Goal: Check status: Check status

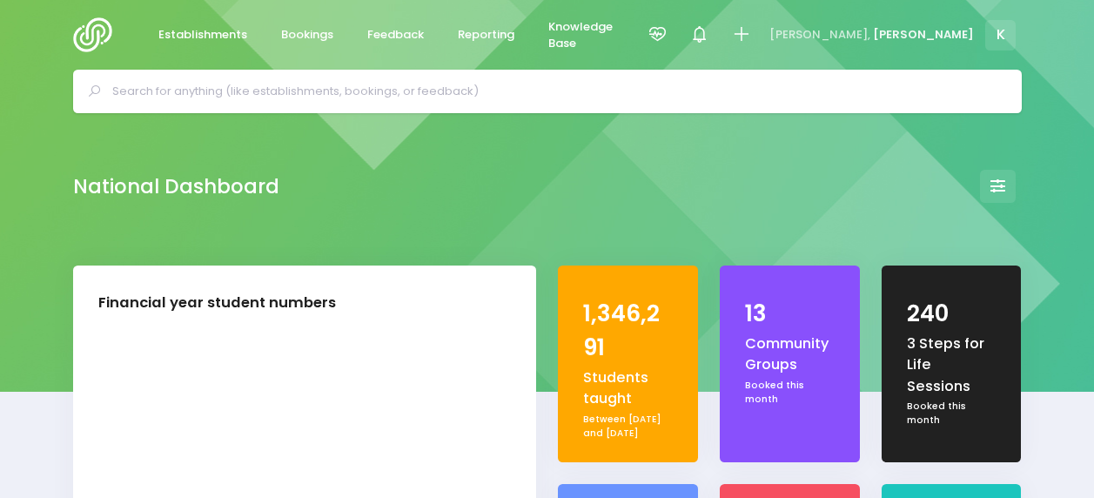
select select "5"
click at [668, 24] on icon at bounding box center [658, 34] width 20 height 20
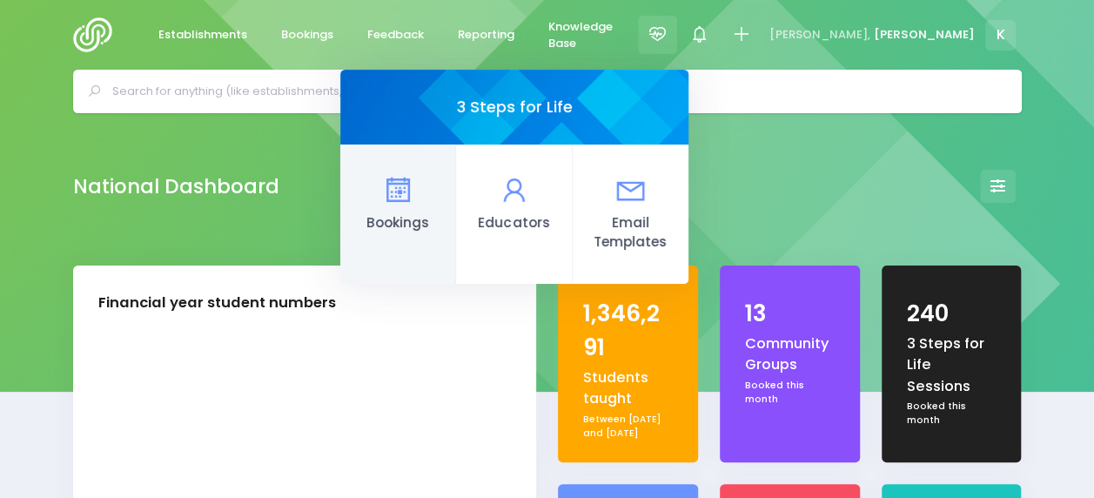
click at [415, 188] on icon at bounding box center [398, 190] width 34 height 34
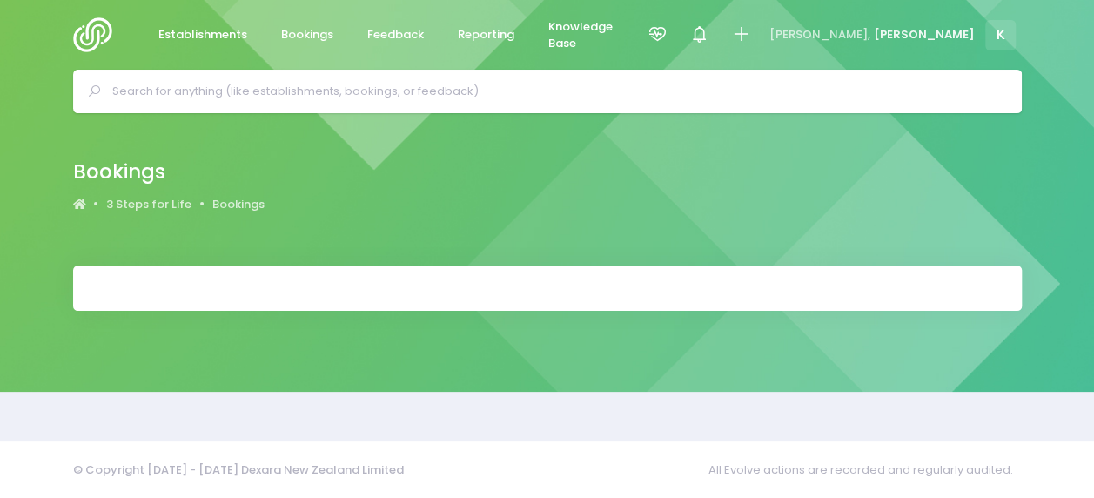
select select "20"
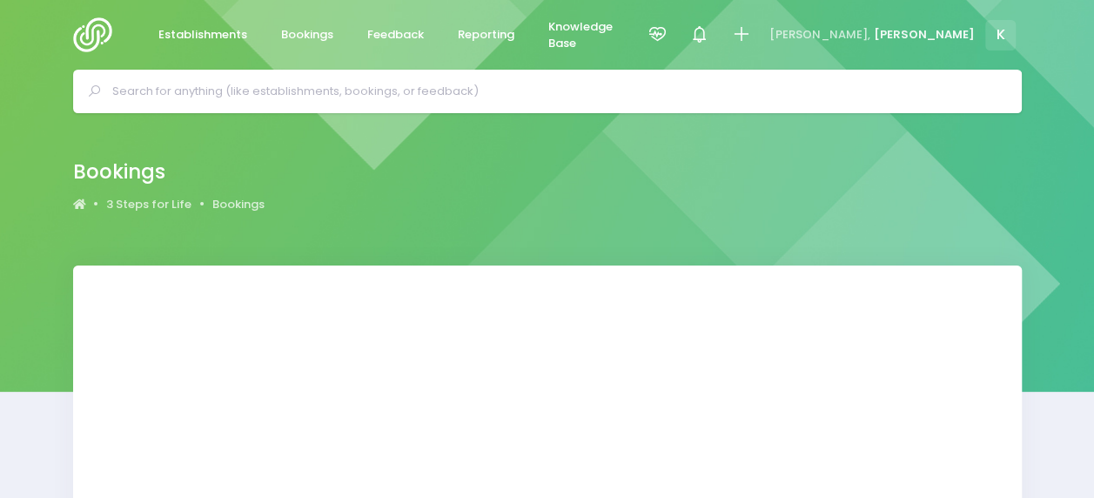
select select "20"
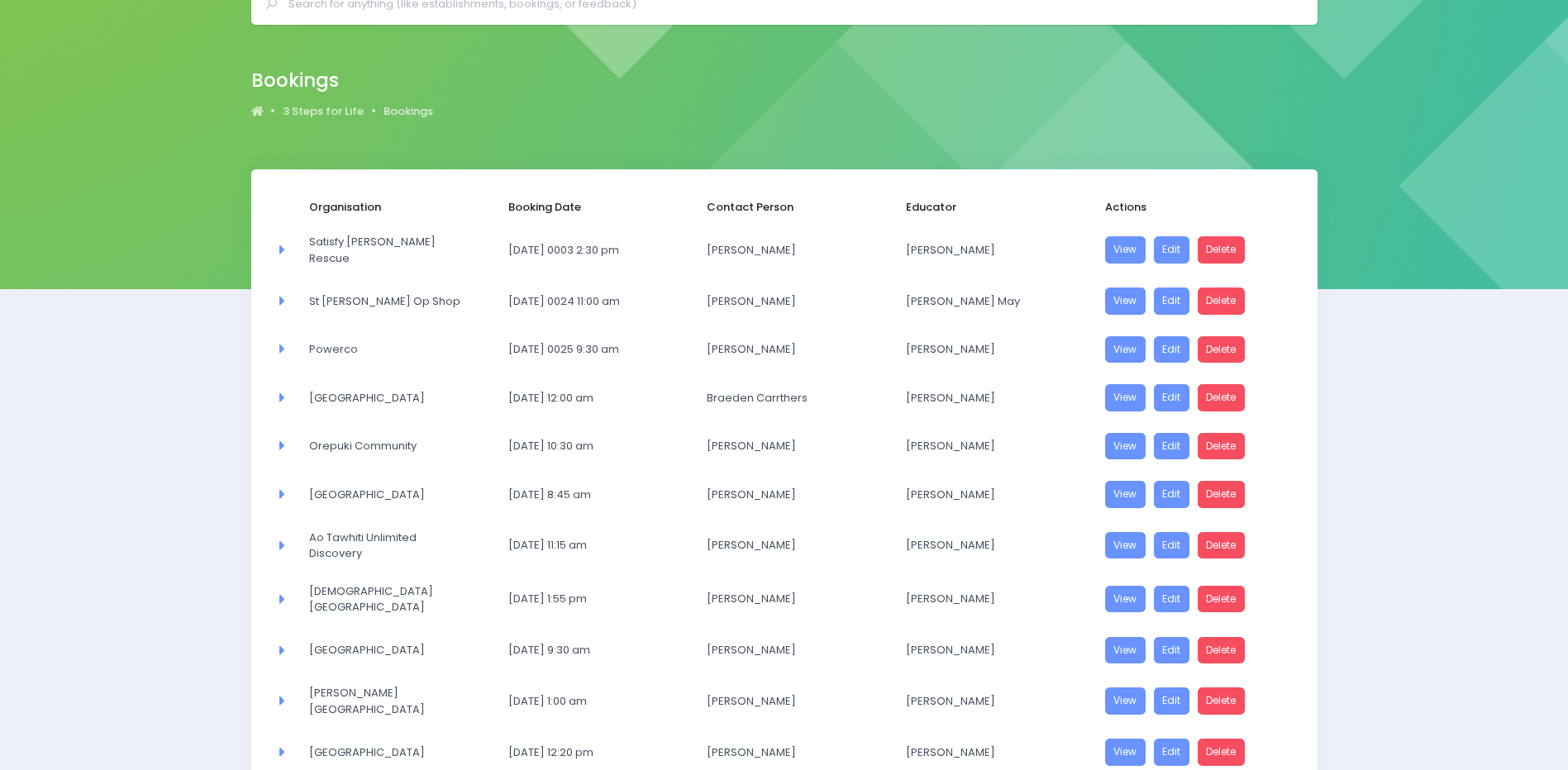
scroll to position [655, 0]
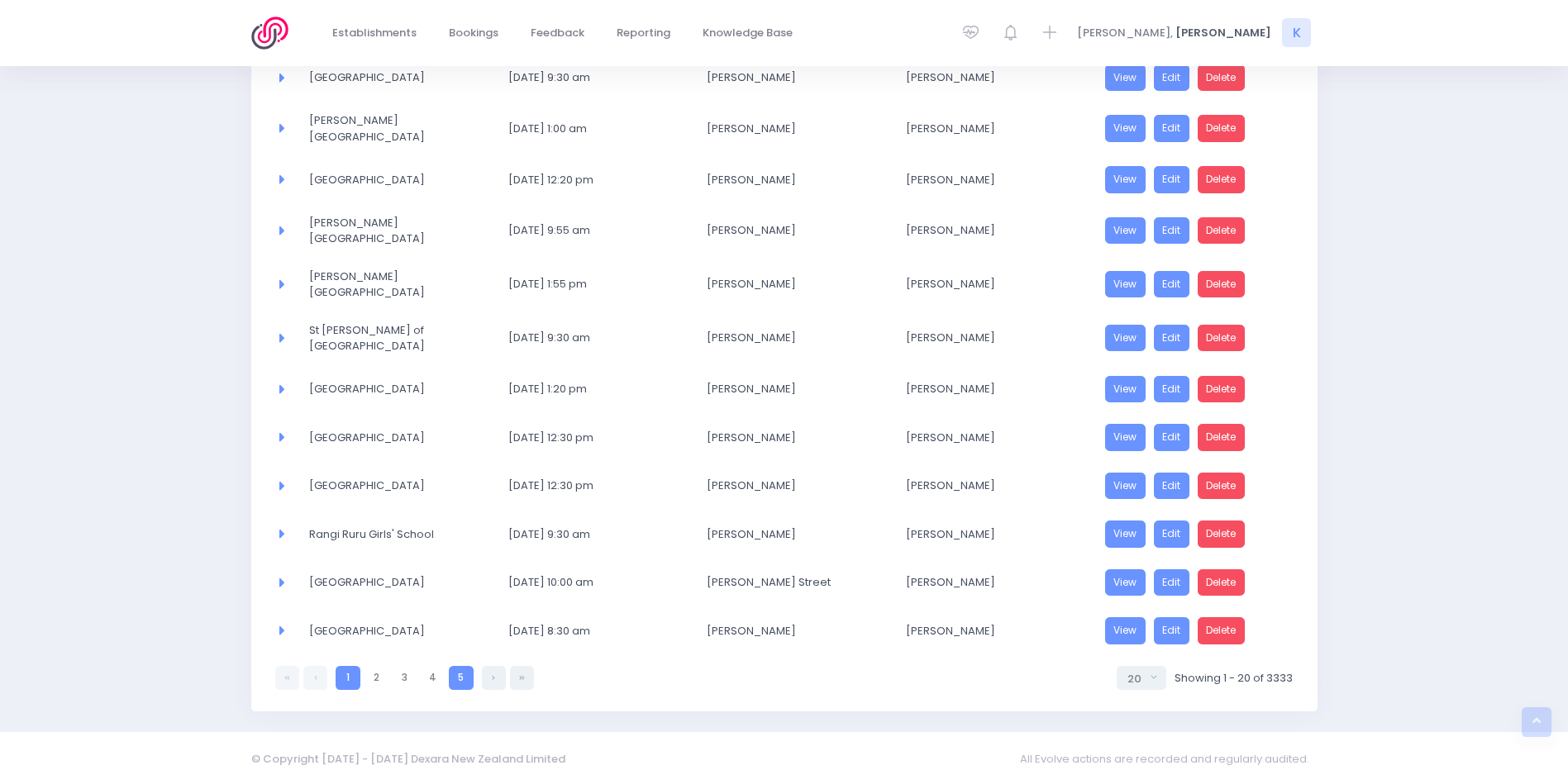
click at [468, 472] on link "5" at bounding box center [461, 678] width 24 height 24
select select "20"
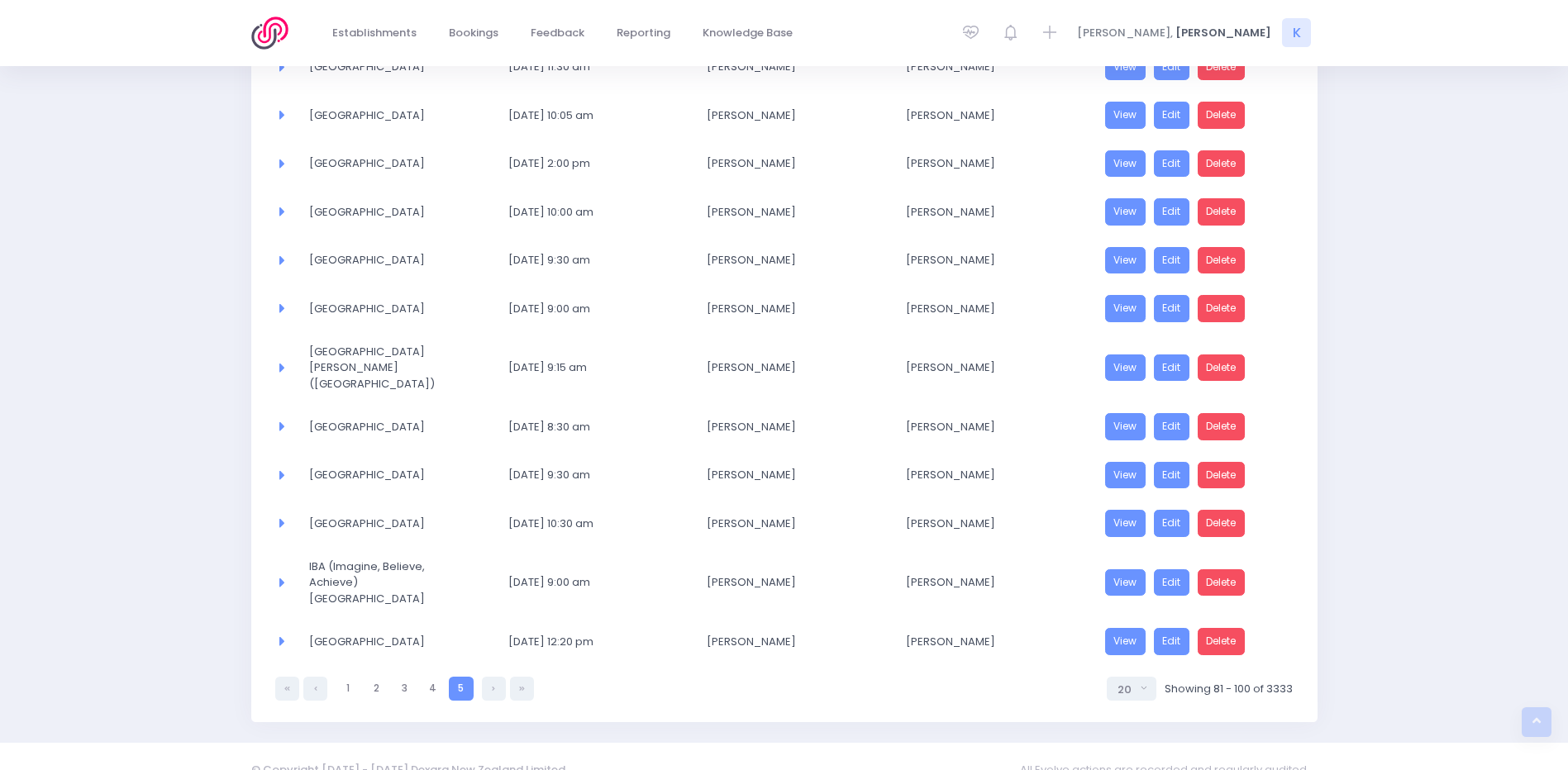
click at [470, 472] on link "5" at bounding box center [461, 688] width 24 height 24
click at [466, 472] on link "5" at bounding box center [461, 688] width 24 height 24
click at [518, 472] on link at bounding box center [521, 688] width 24 height 24
select select "20"
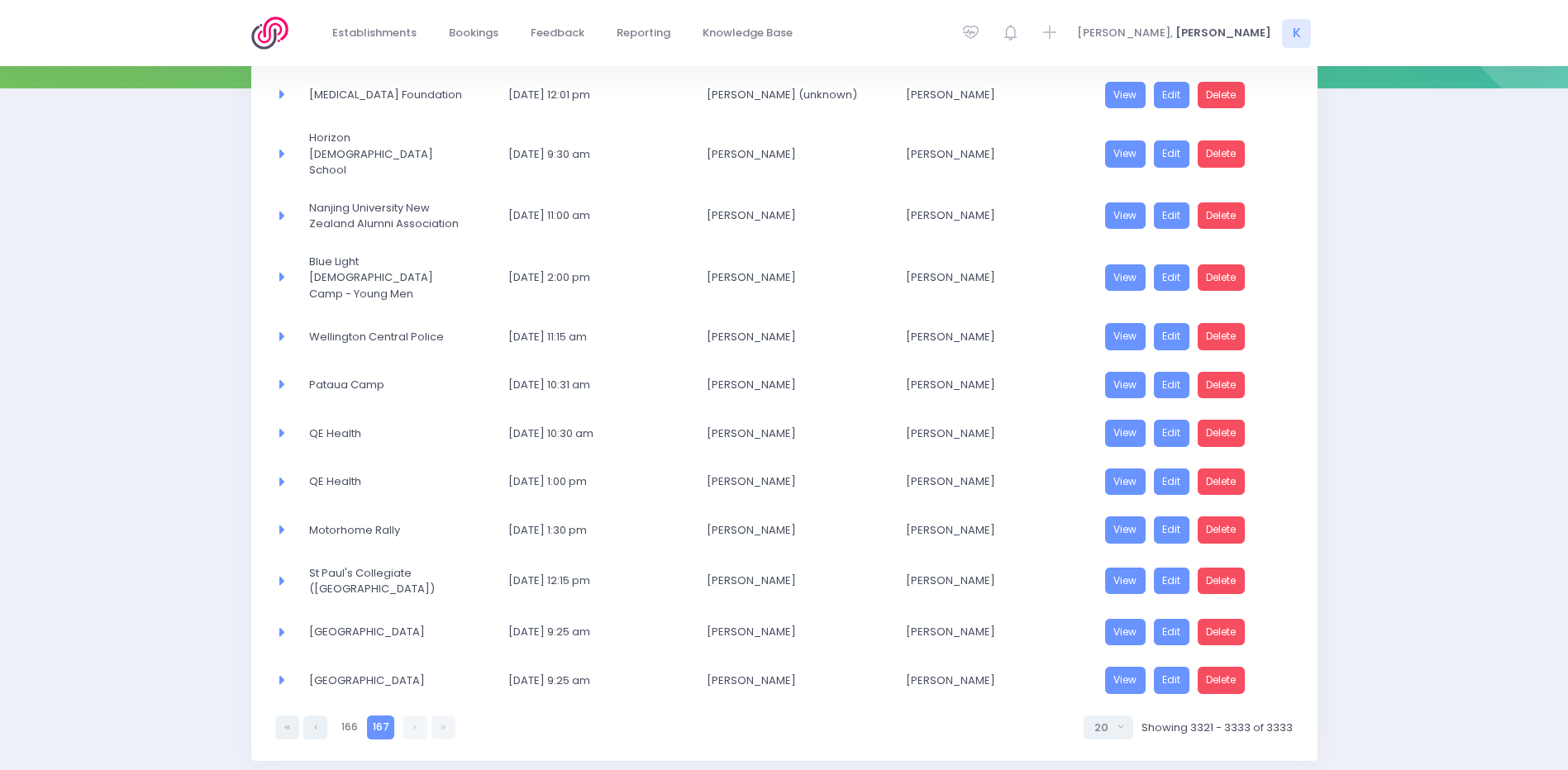
scroll to position [310, 0]
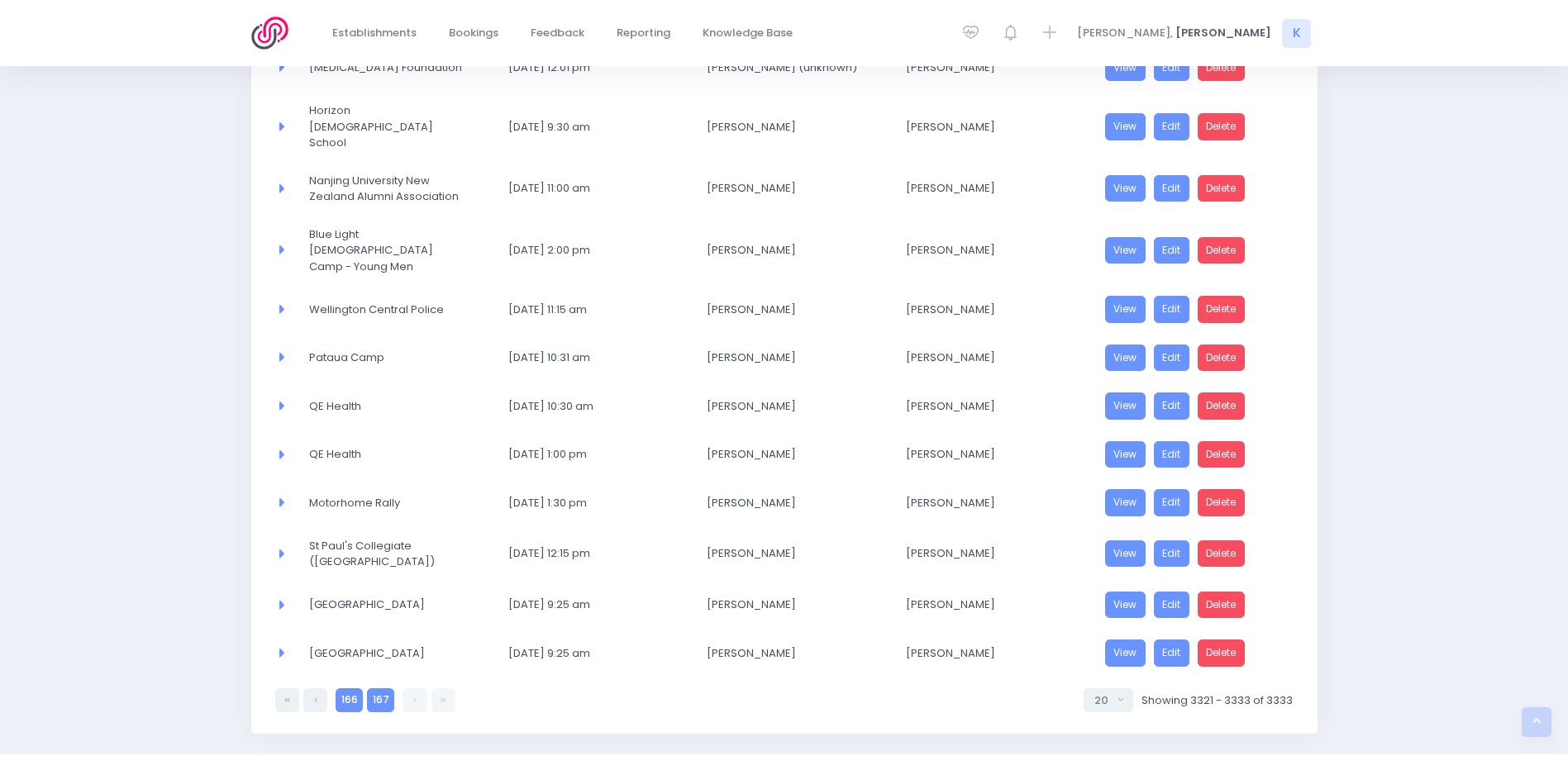
click at [356, 472] on link "166" at bounding box center [349, 700] width 28 height 24
select select "20"
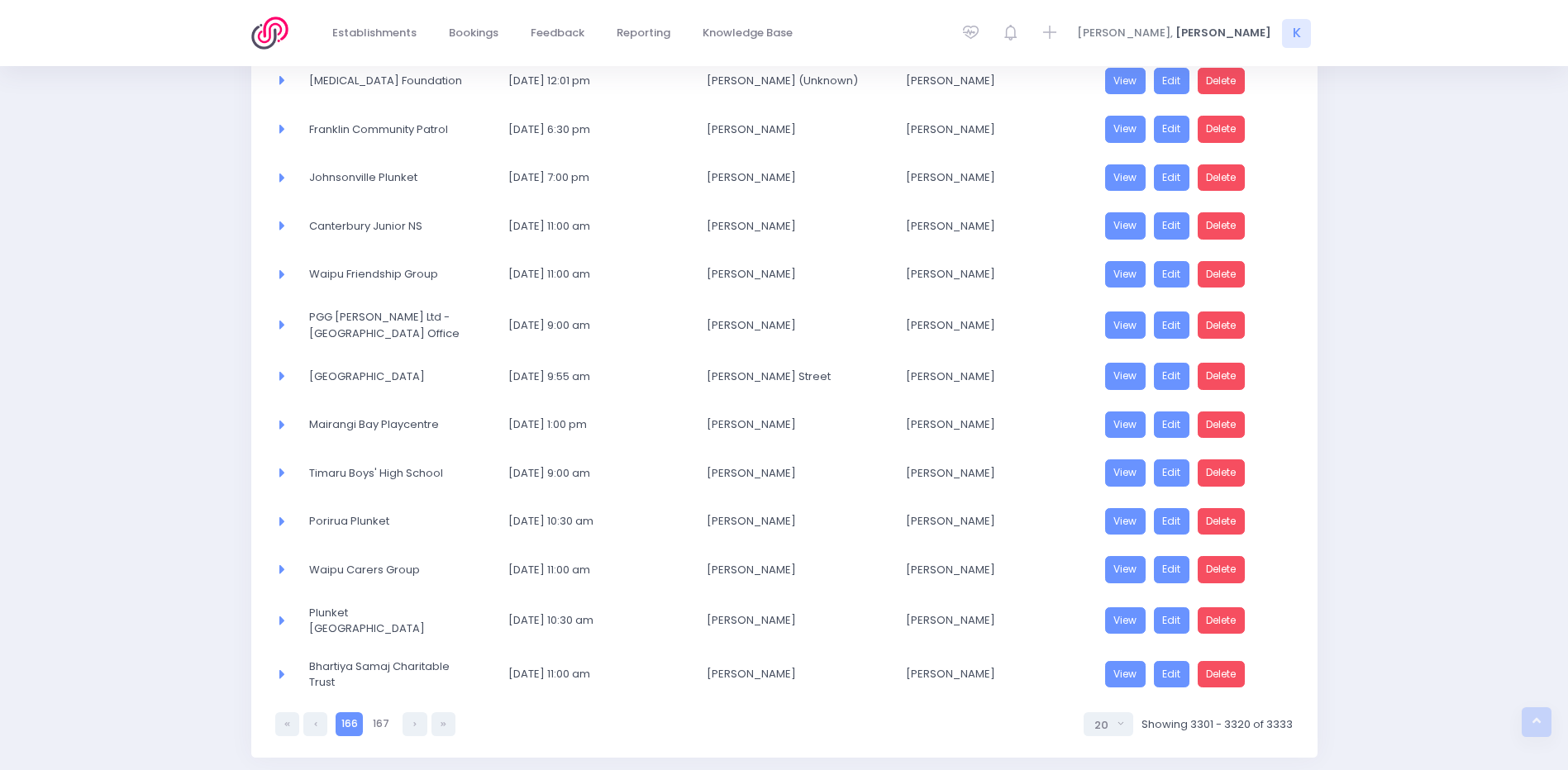
scroll to position [676, 0]
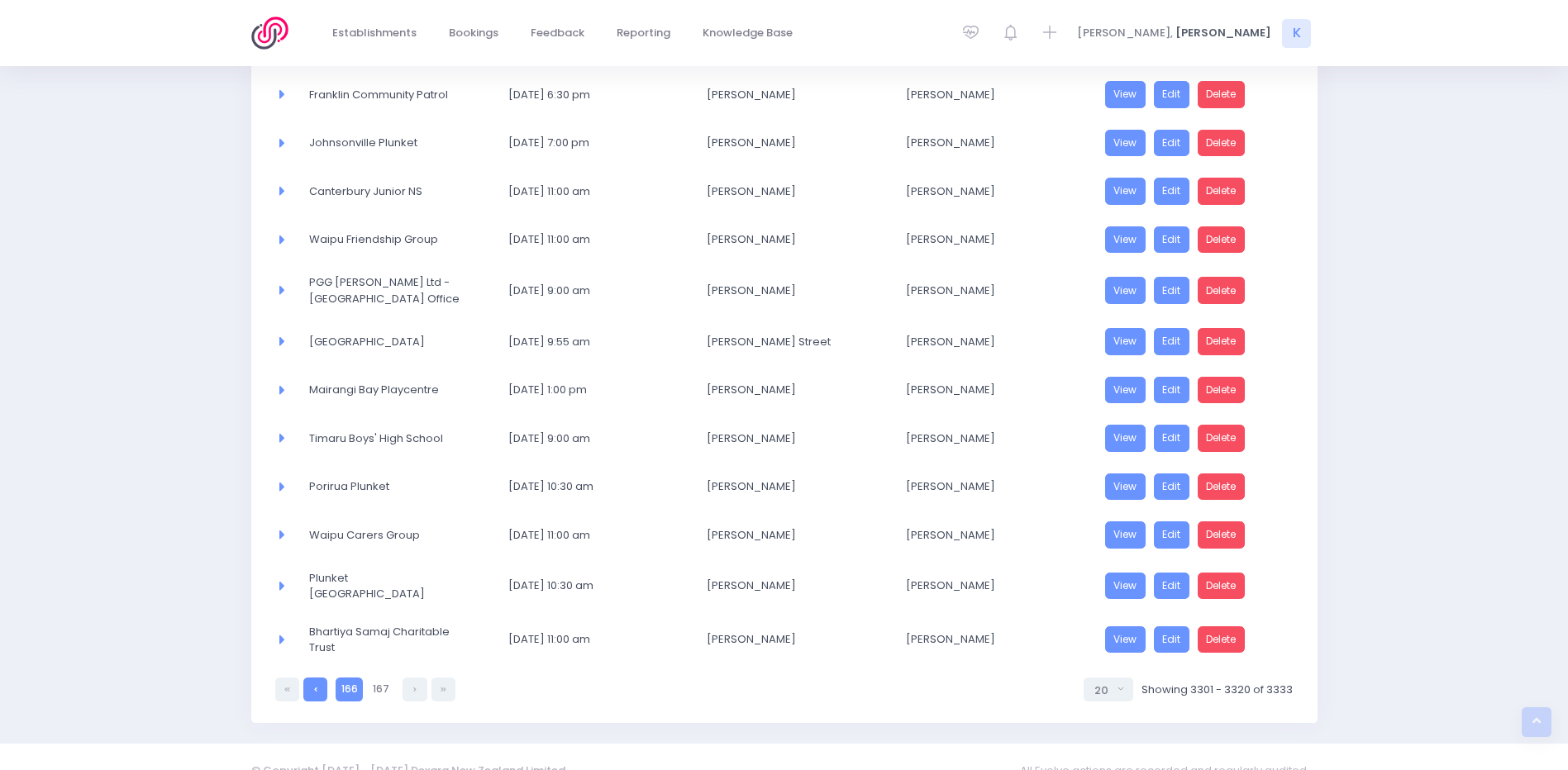
click at [321, 472] on link at bounding box center [315, 689] width 24 height 24
select select "20"
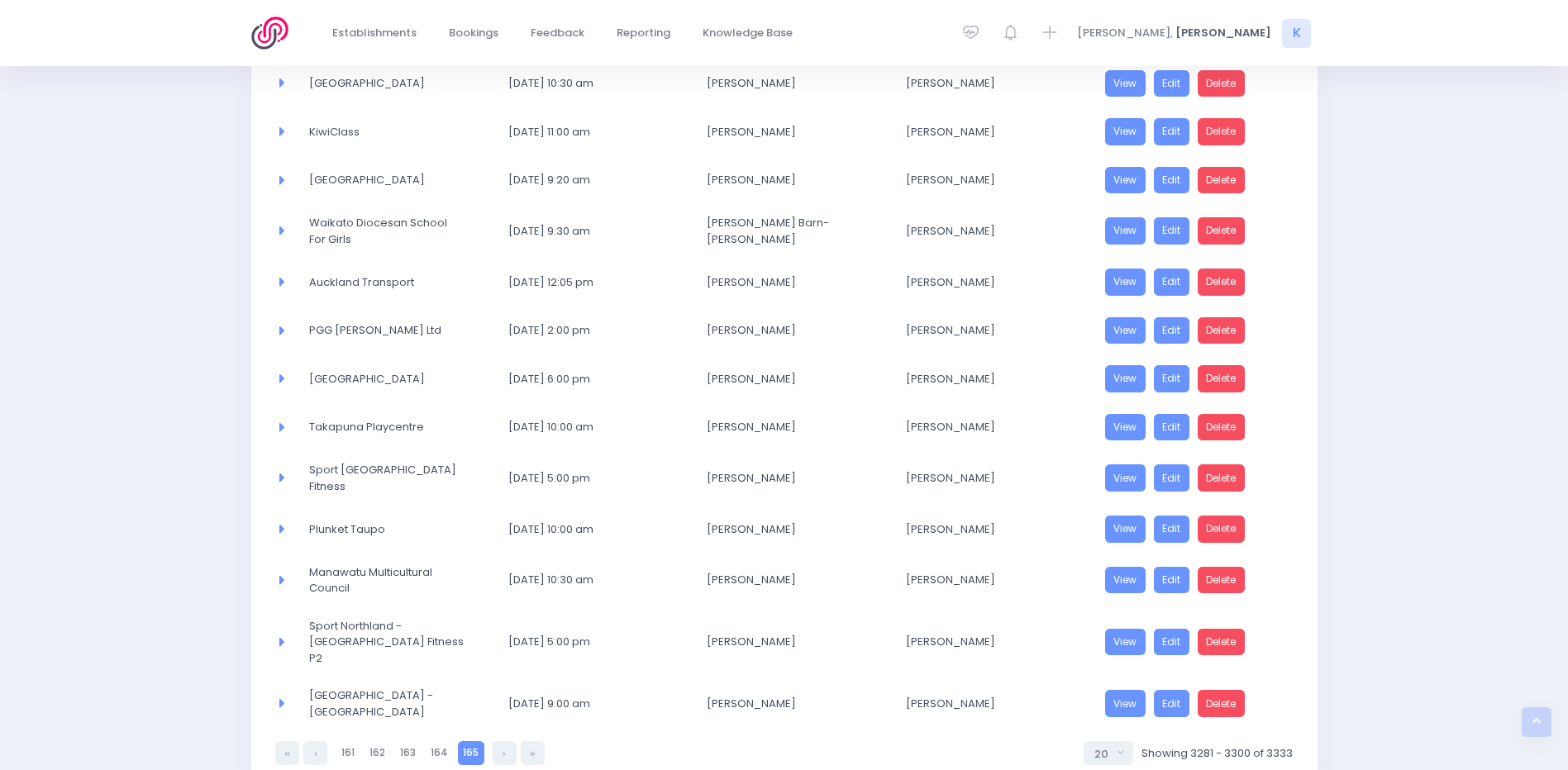
scroll to position [589, 0]
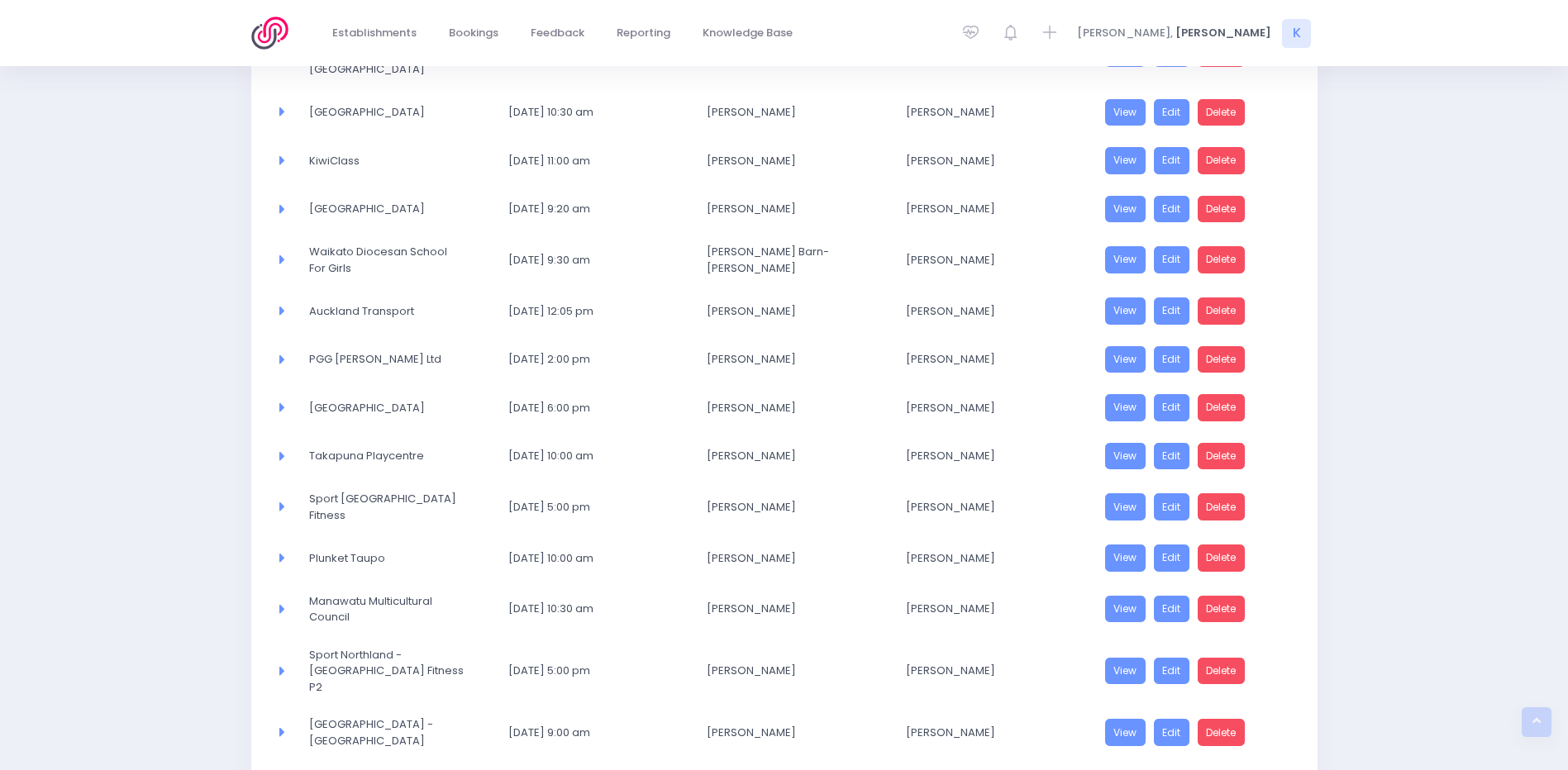
click at [278, 472] on icon at bounding box center [280, 669] width 9 height 15
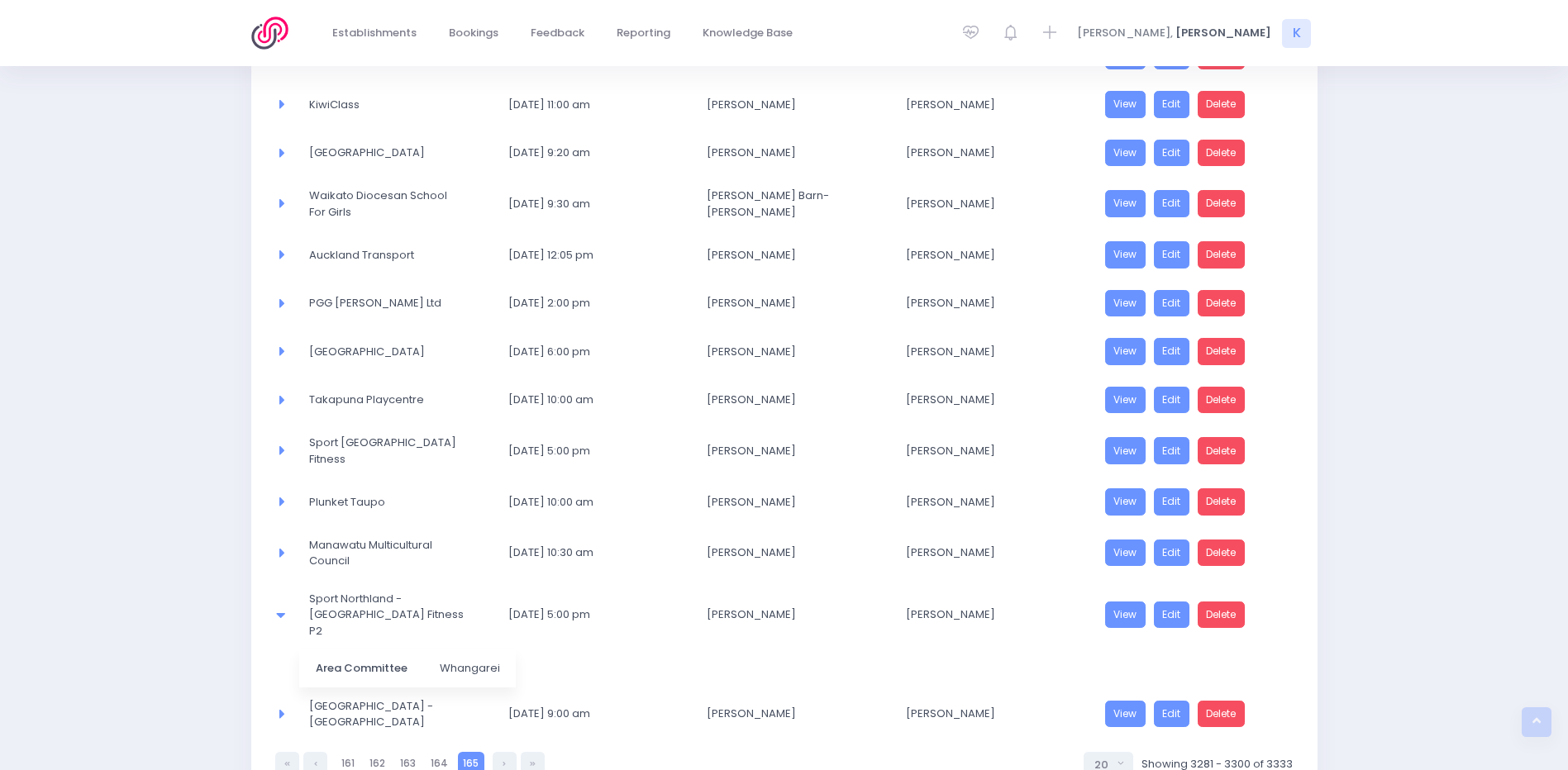
scroll to position [671, 0]
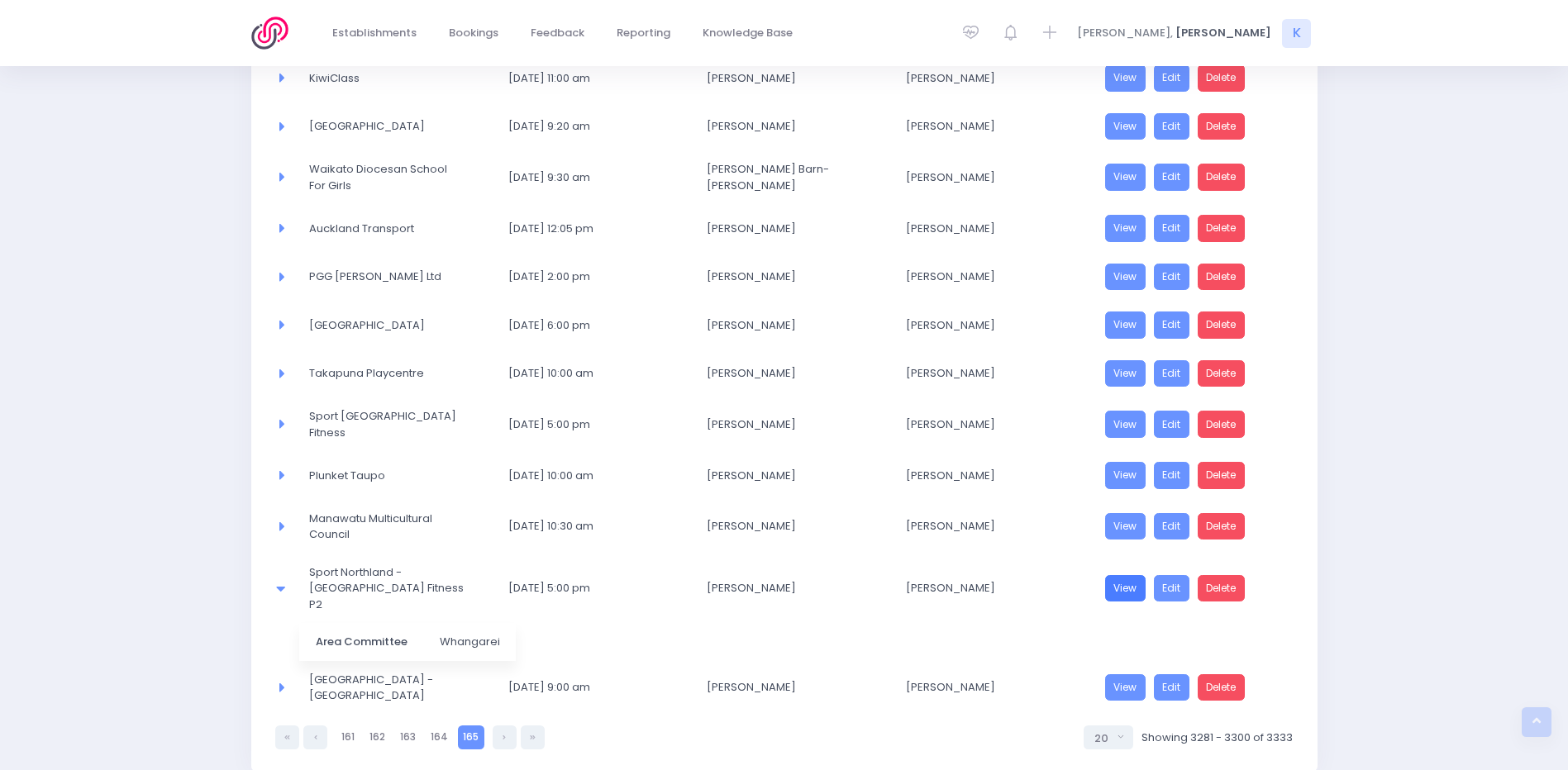
click at [1050, 472] on link "View" at bounding box center [1126, 589] width 42 height 28
click at [440, 472] on link "164" at bounding box center [440, 737] width 28 height 24
select select "20"
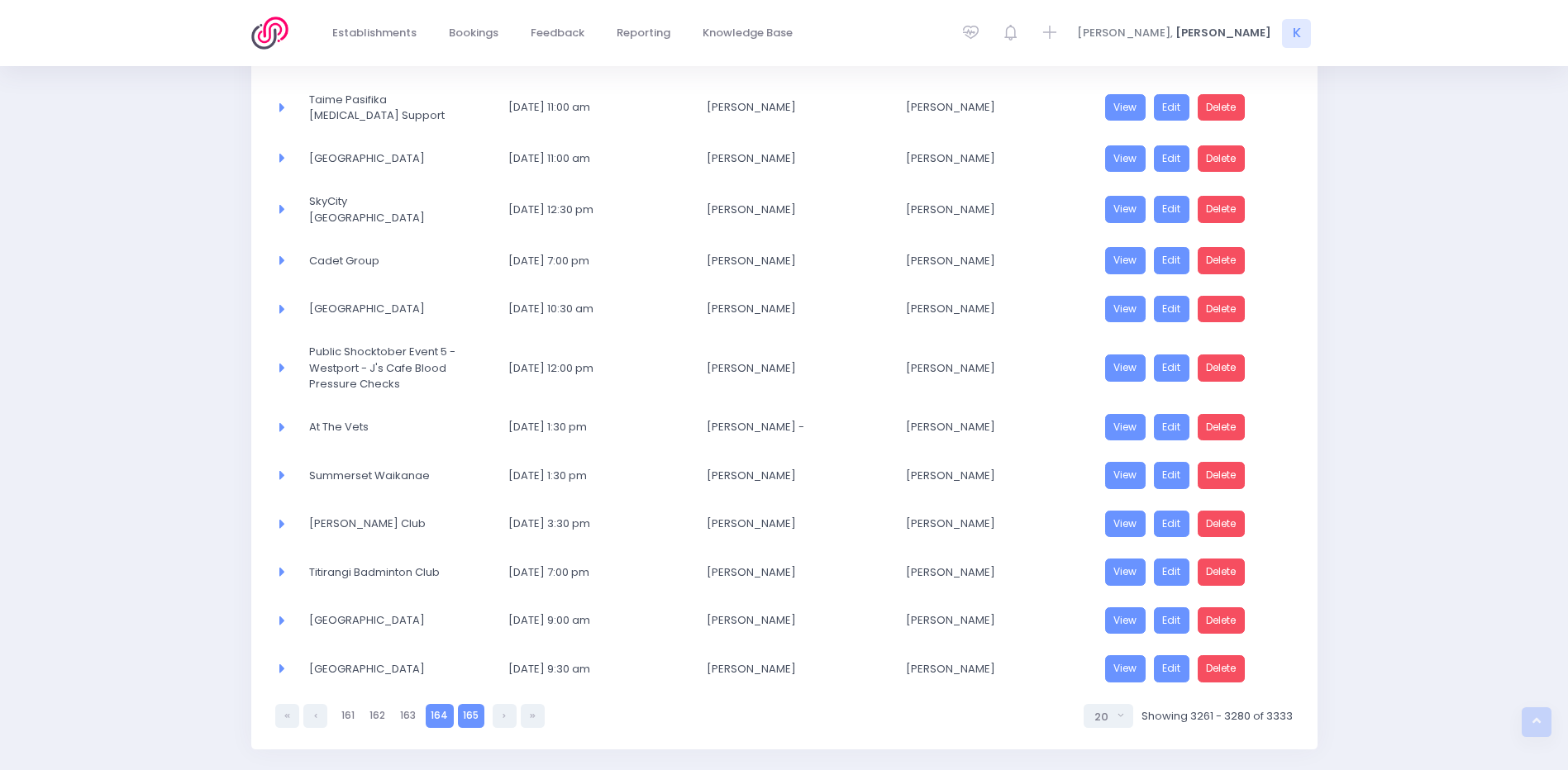
click at [458, 472] on link "165" at bounding box center [471, 716] width 27 height 24
select select "20"
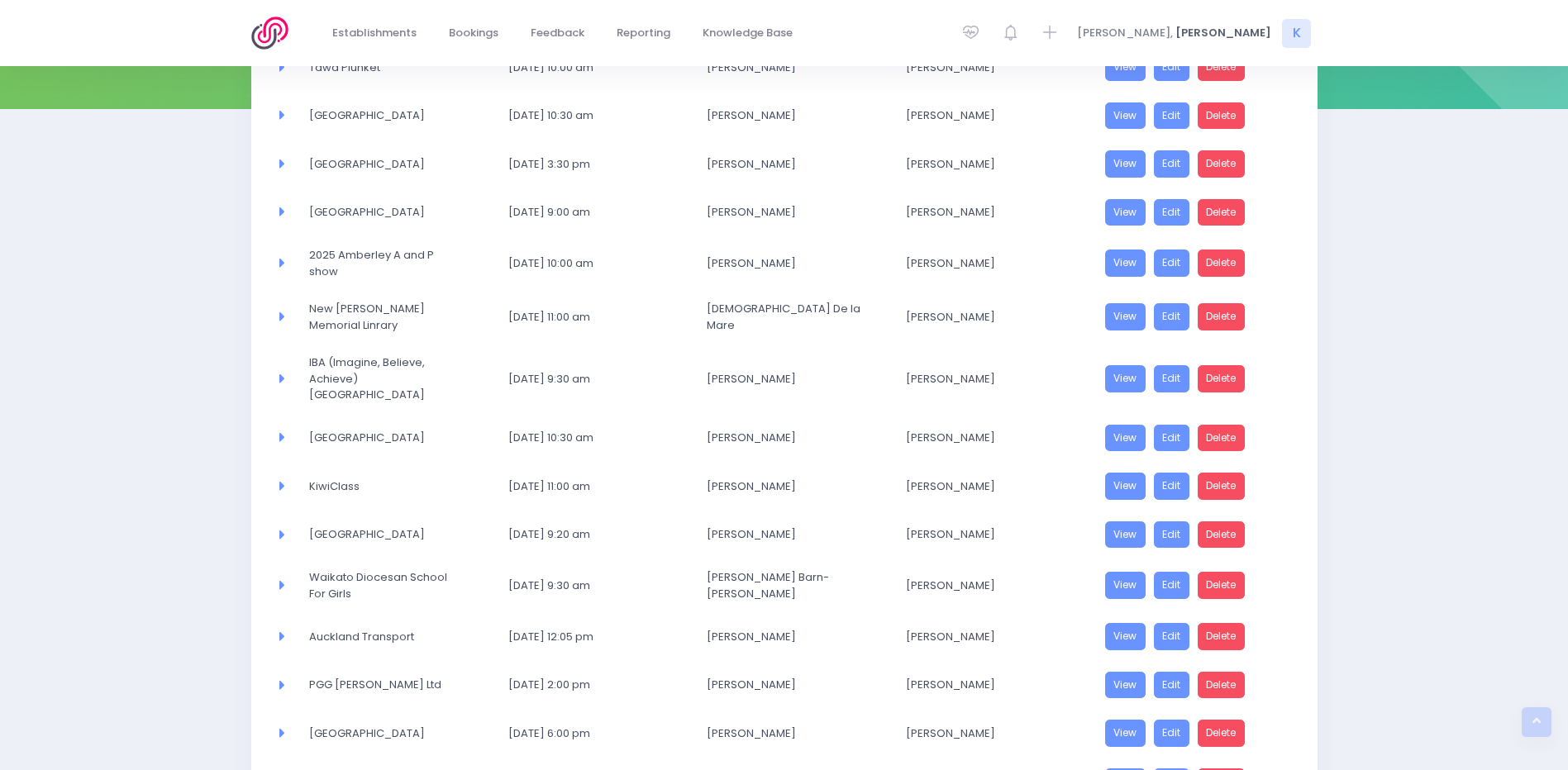
scroll to position [258, 0]
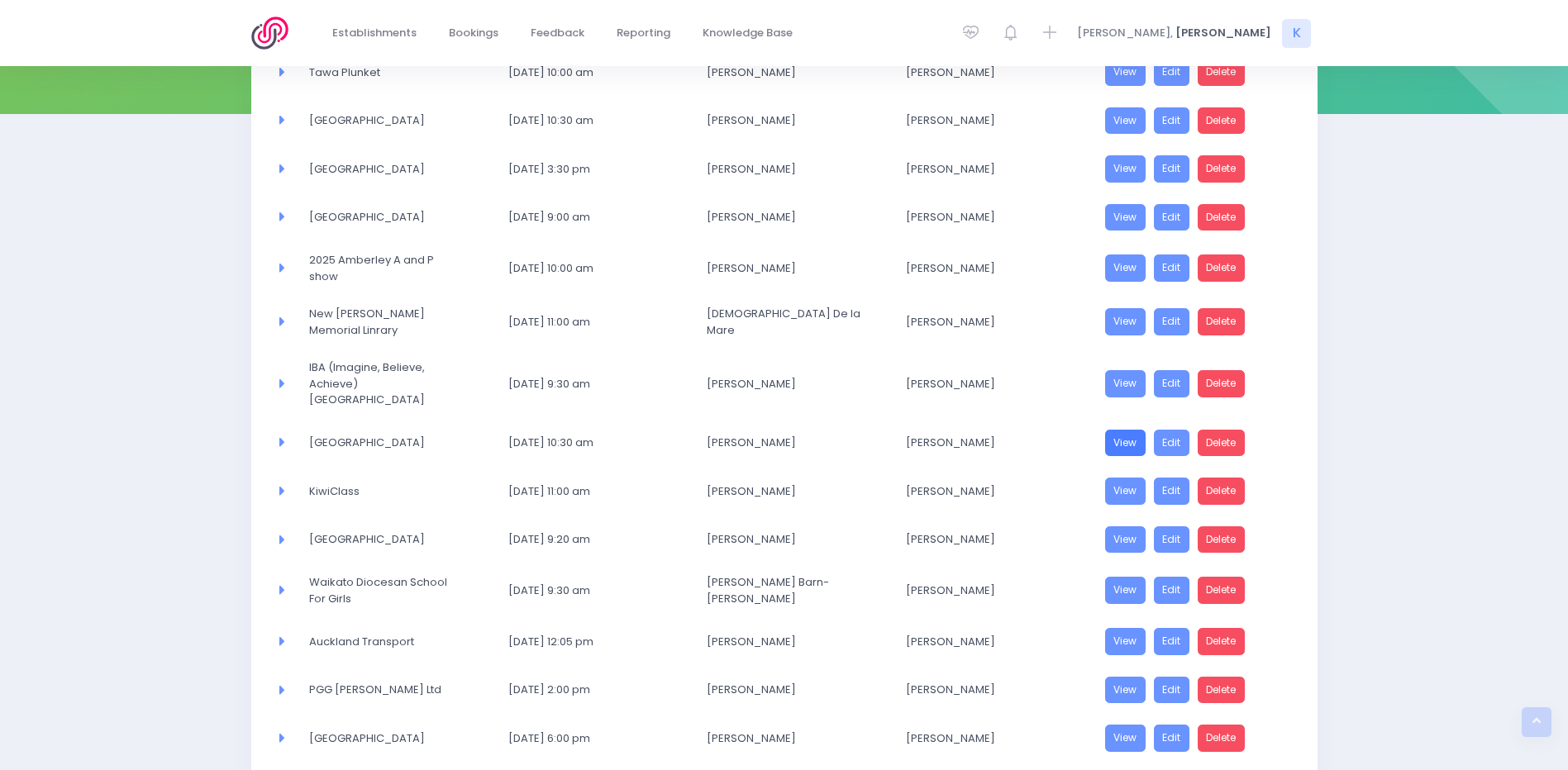
click at [1050, 430] on link "View" at bounding box center [1126, 443] width 42 height 28
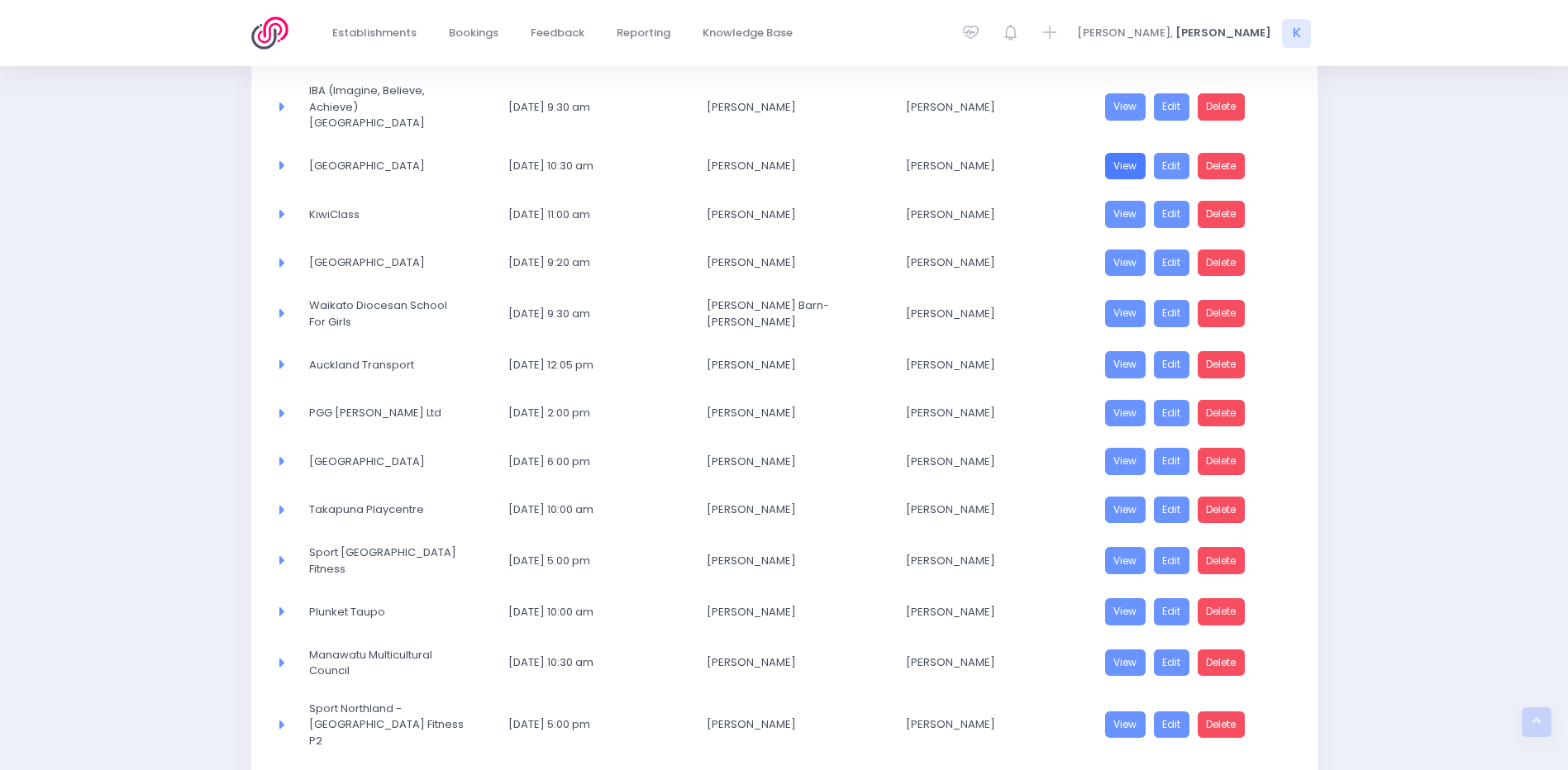
scroll to position [506, 0]
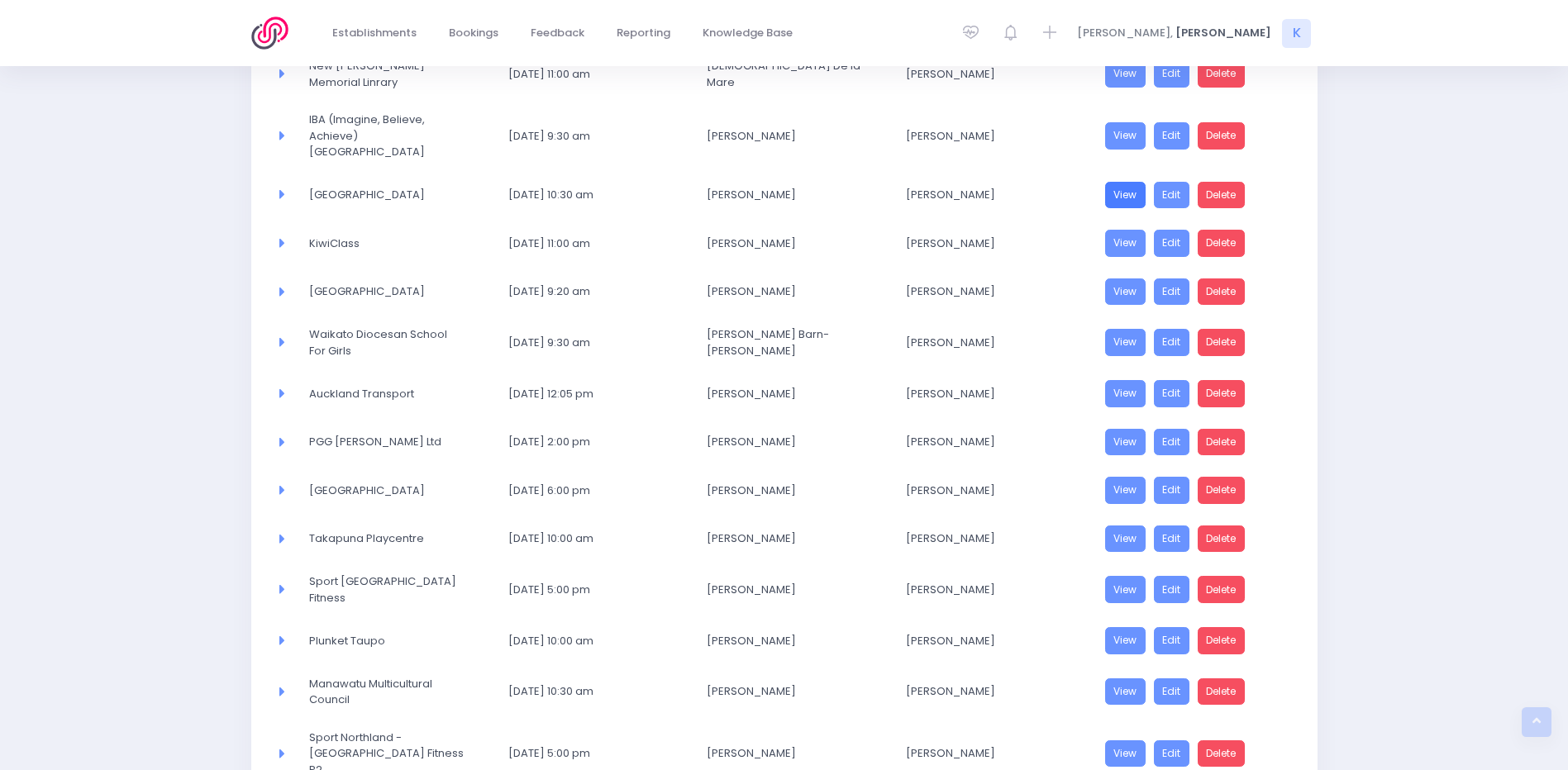
click at [1050, 182] on link "View" at bounding box center [1126, 196] width 42 height 28
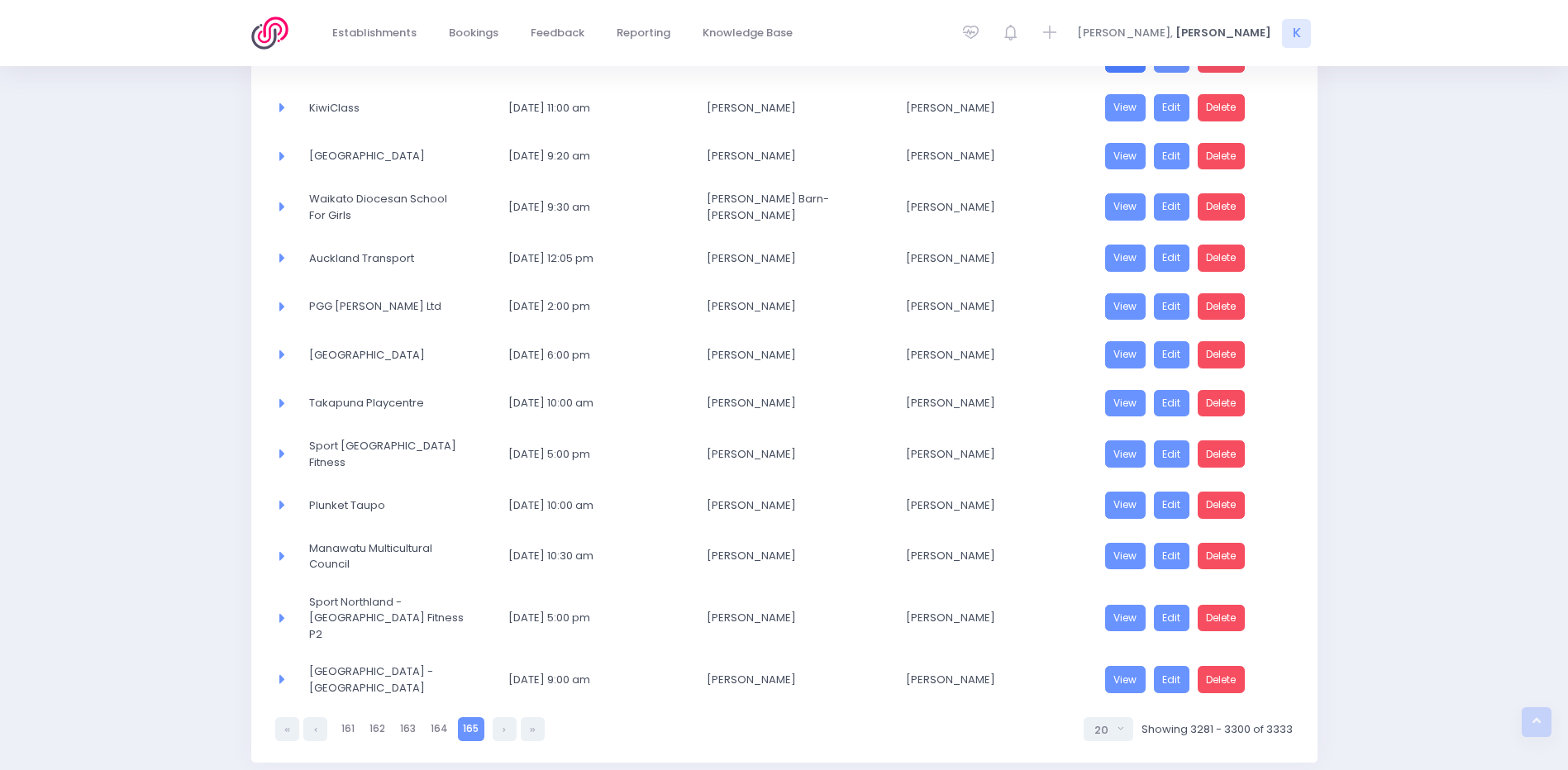
scroll to position [671, 0]
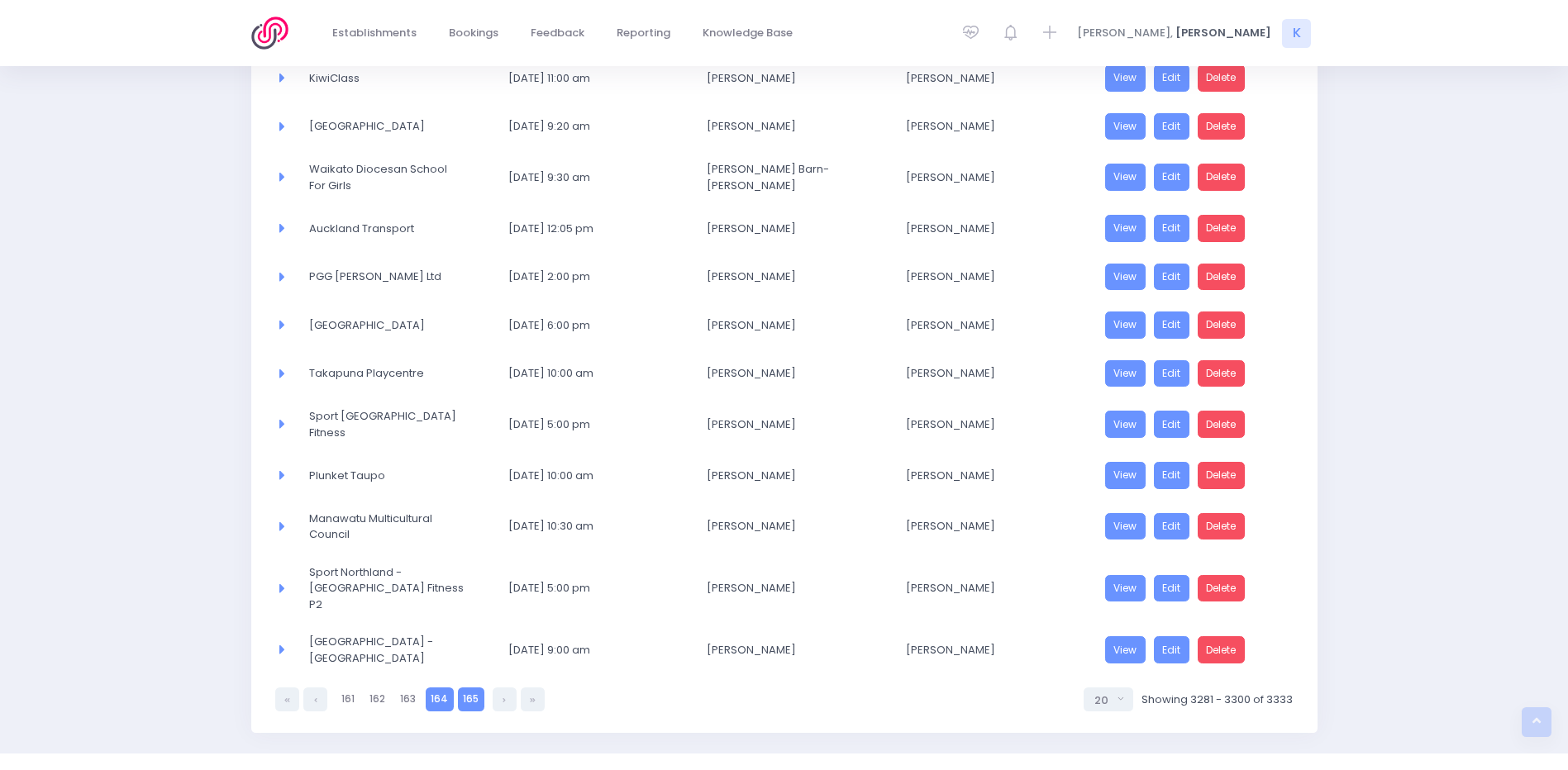
click at [435, 472] on link "164" at bounding box center [440, 699] width 28 height 24
select select "20"
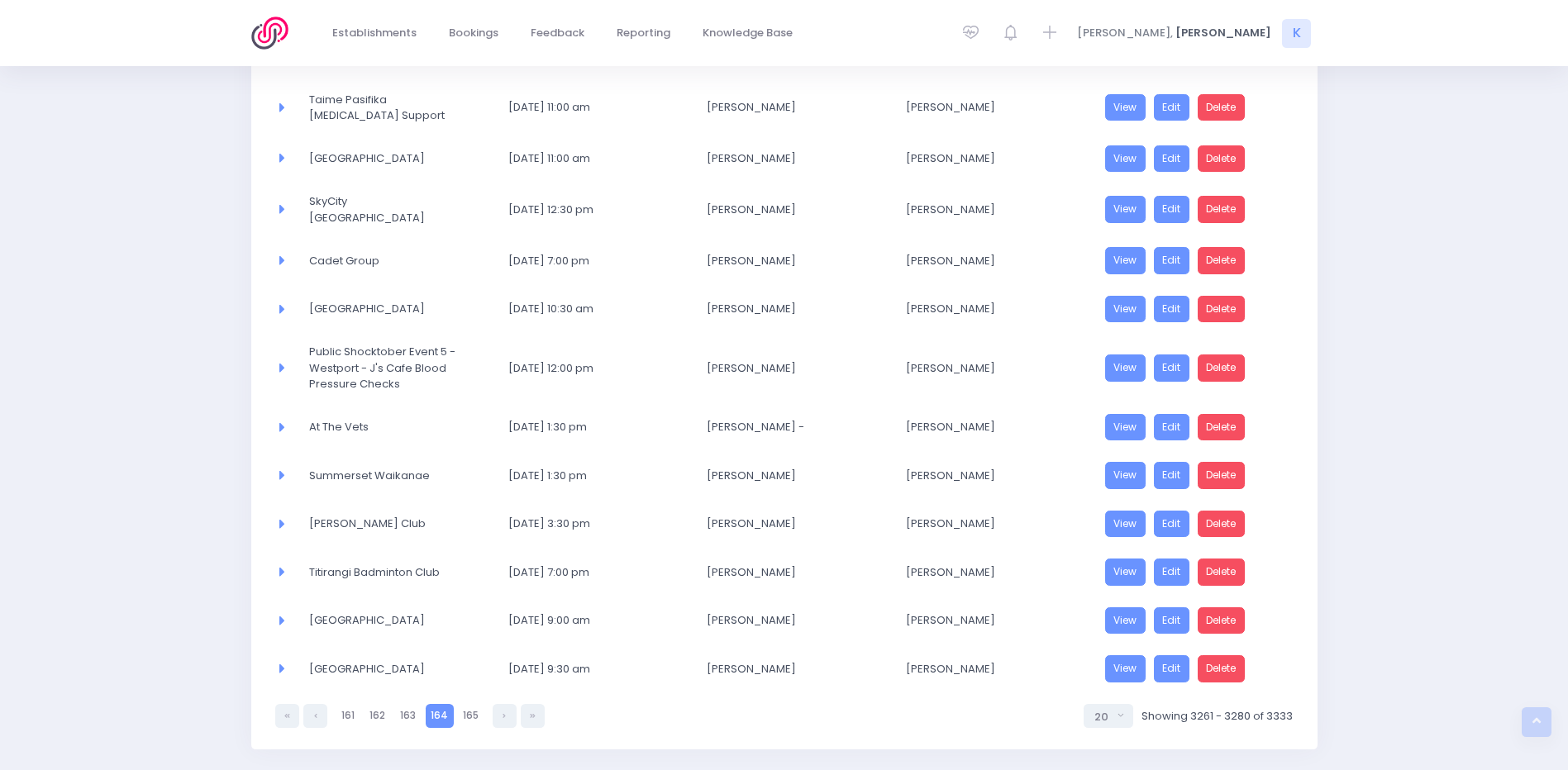
scroll to position [589, 0]
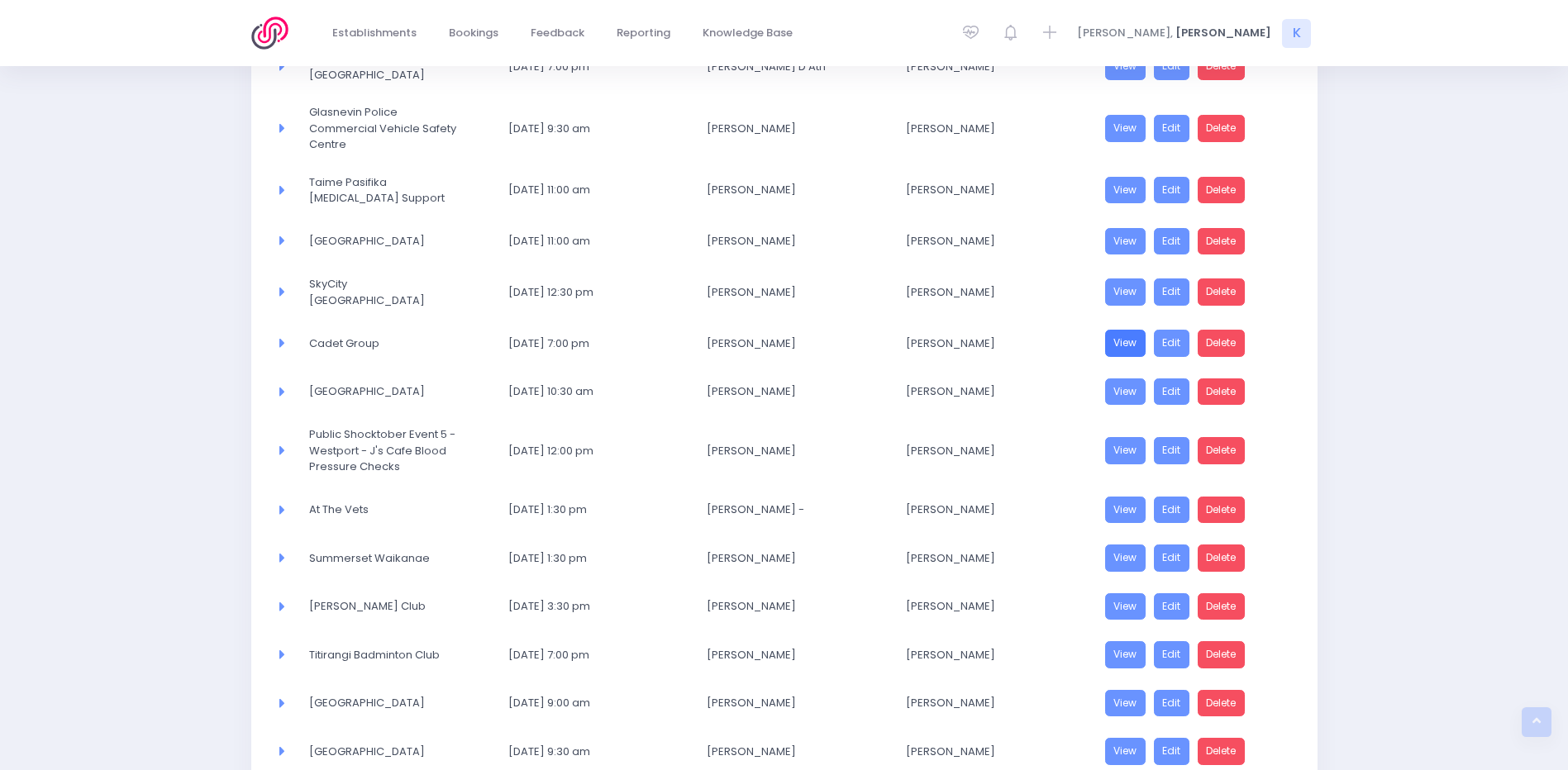
click at [1050, 329] on link "View" at bounding box center [1126, 343] width 42 height 28
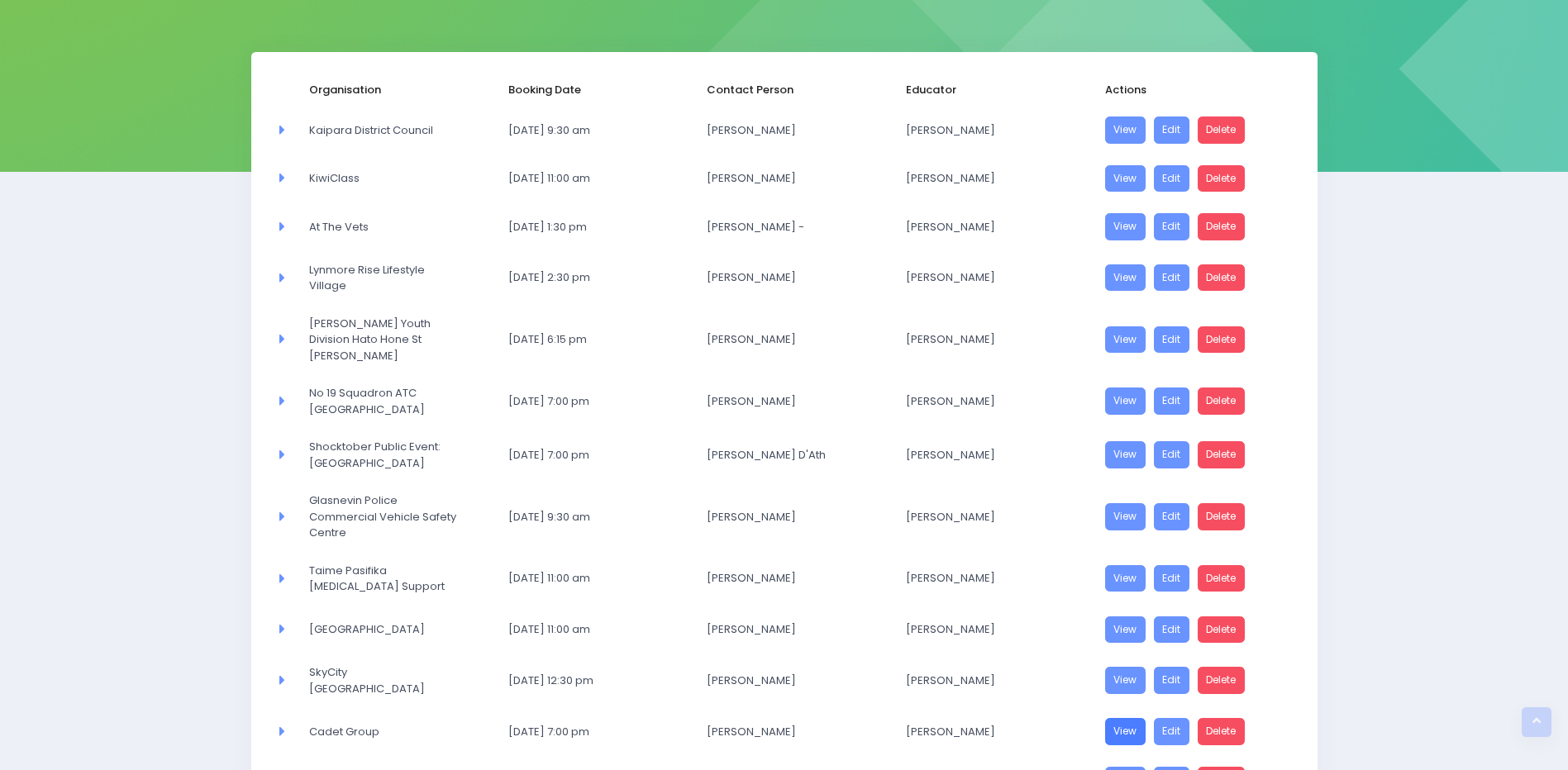
scroll to position [176, 0]
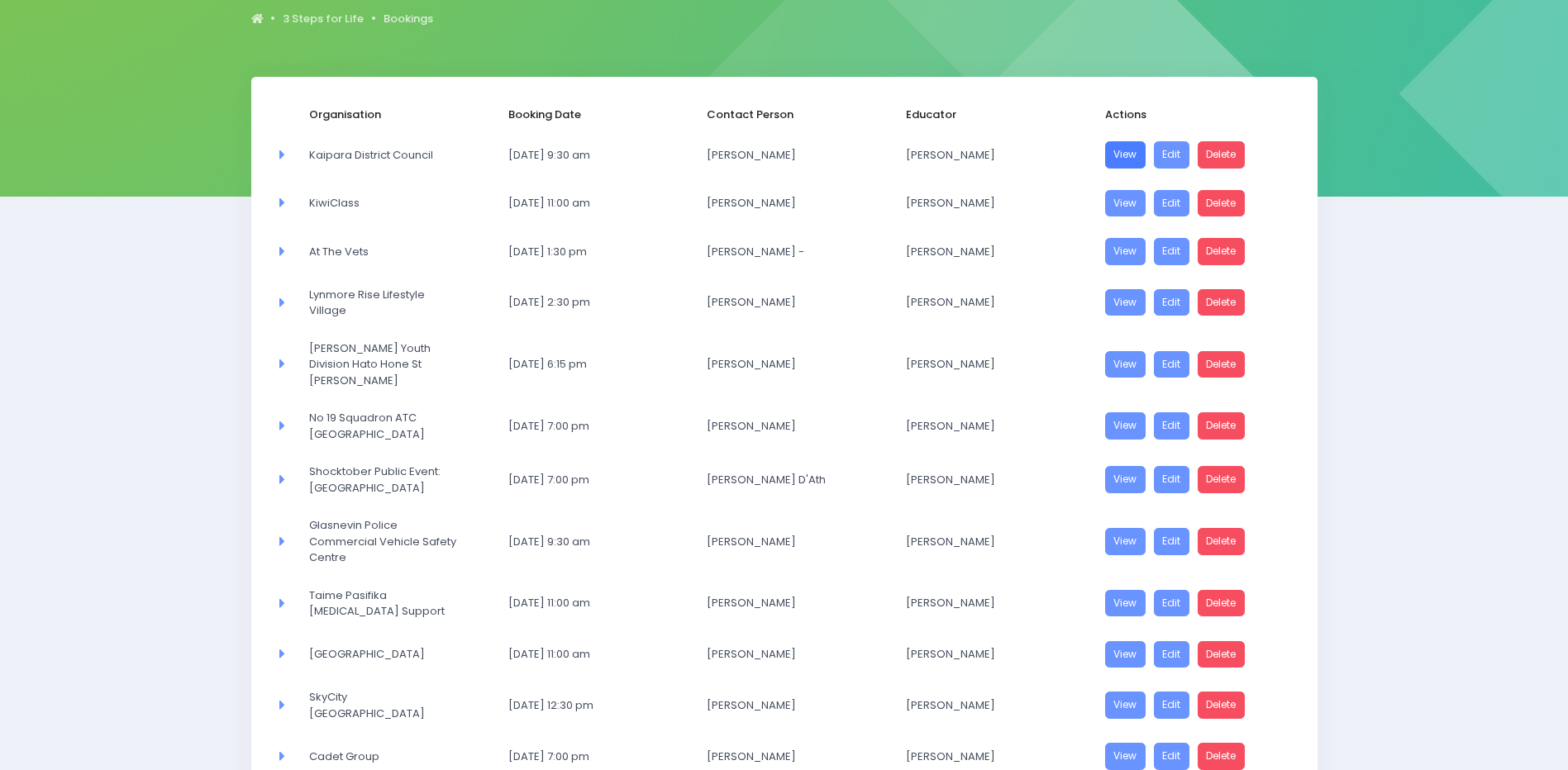
click at [1050, 150] on link "View" at bounding box center [1126, 155] width 42 height 28
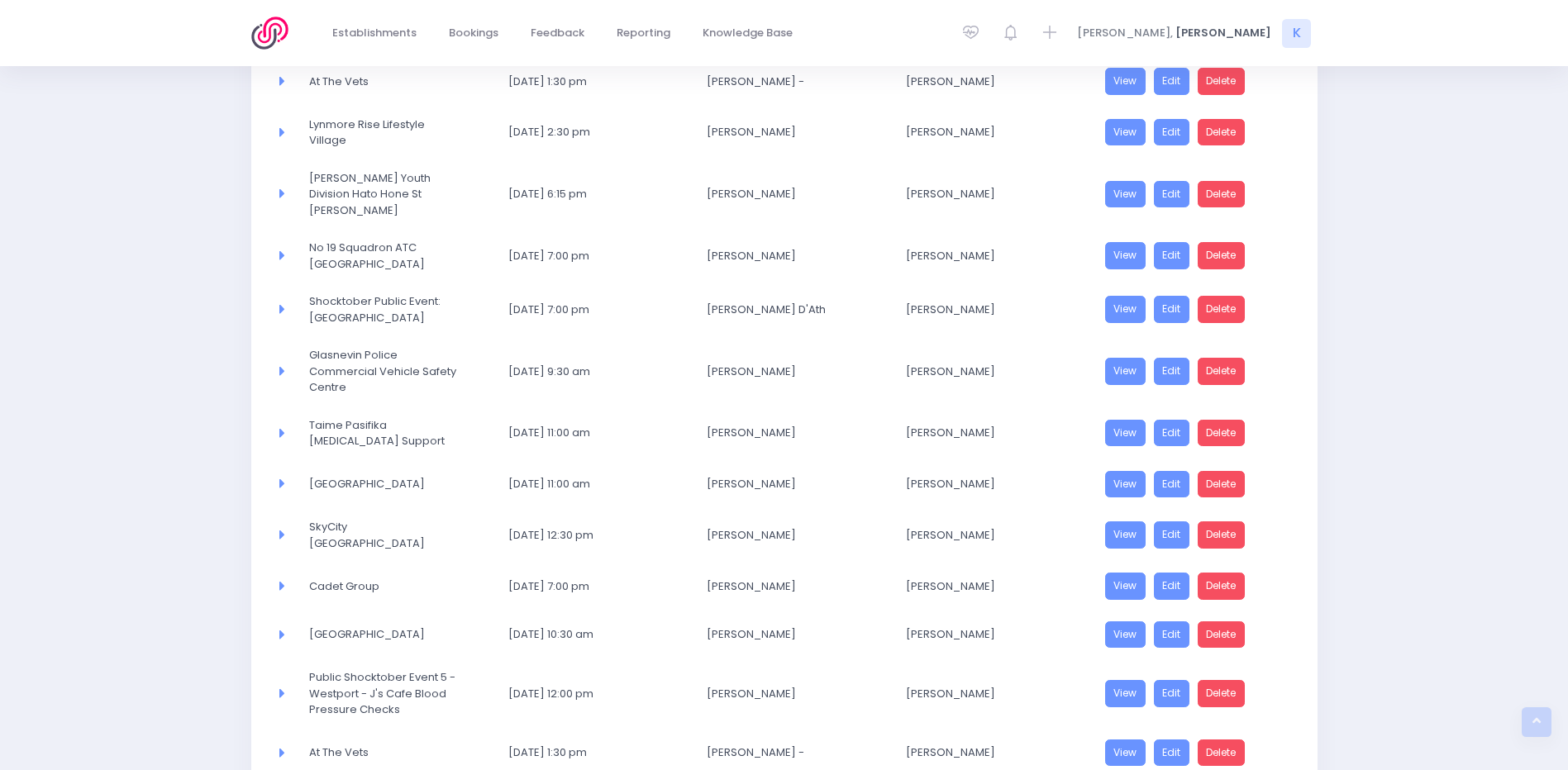
scroll to position [704, 0]
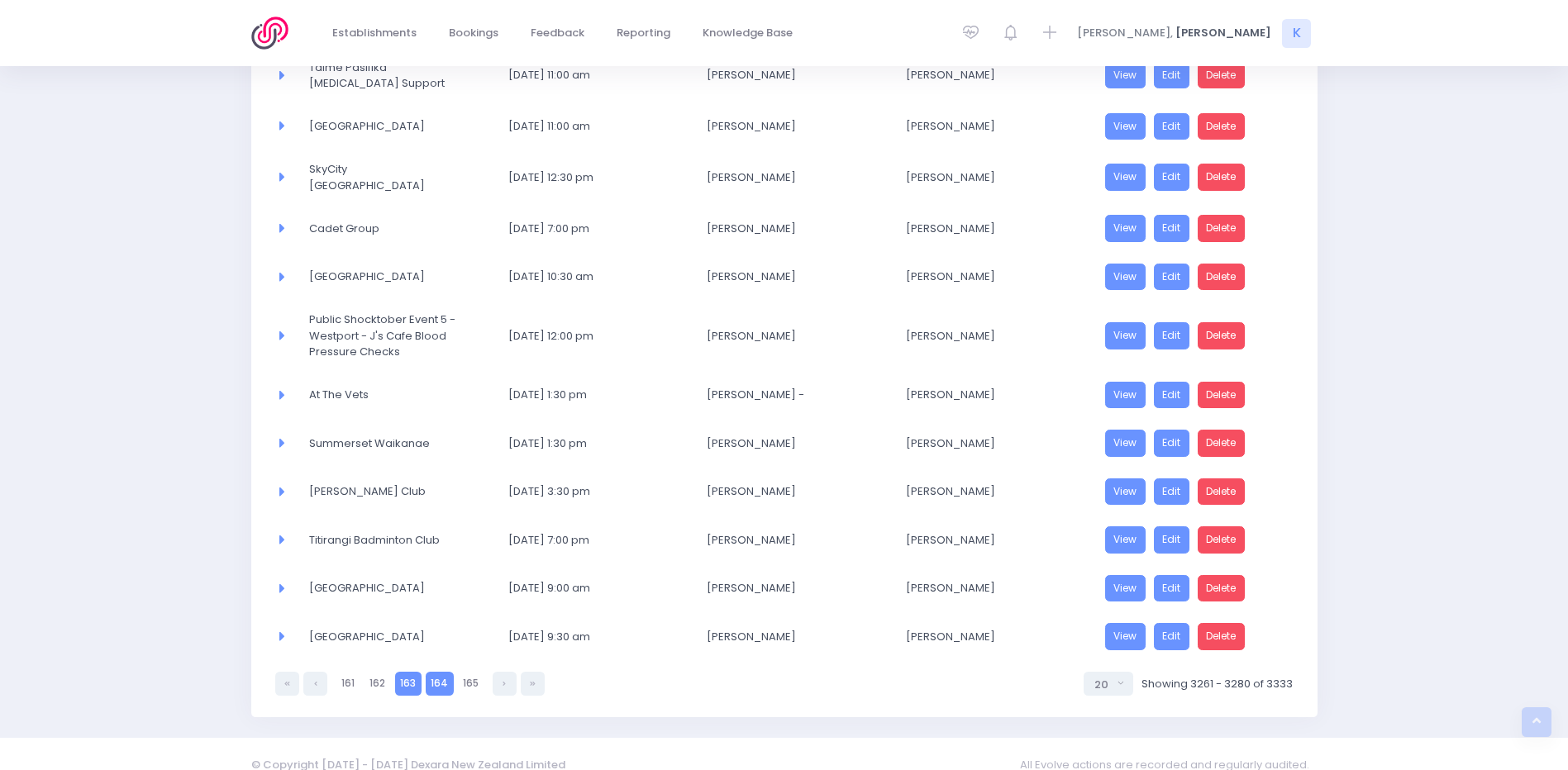
click at [404, 472] on link "163" at bounding box center [408, 684] width 27 height 24
select select "20"
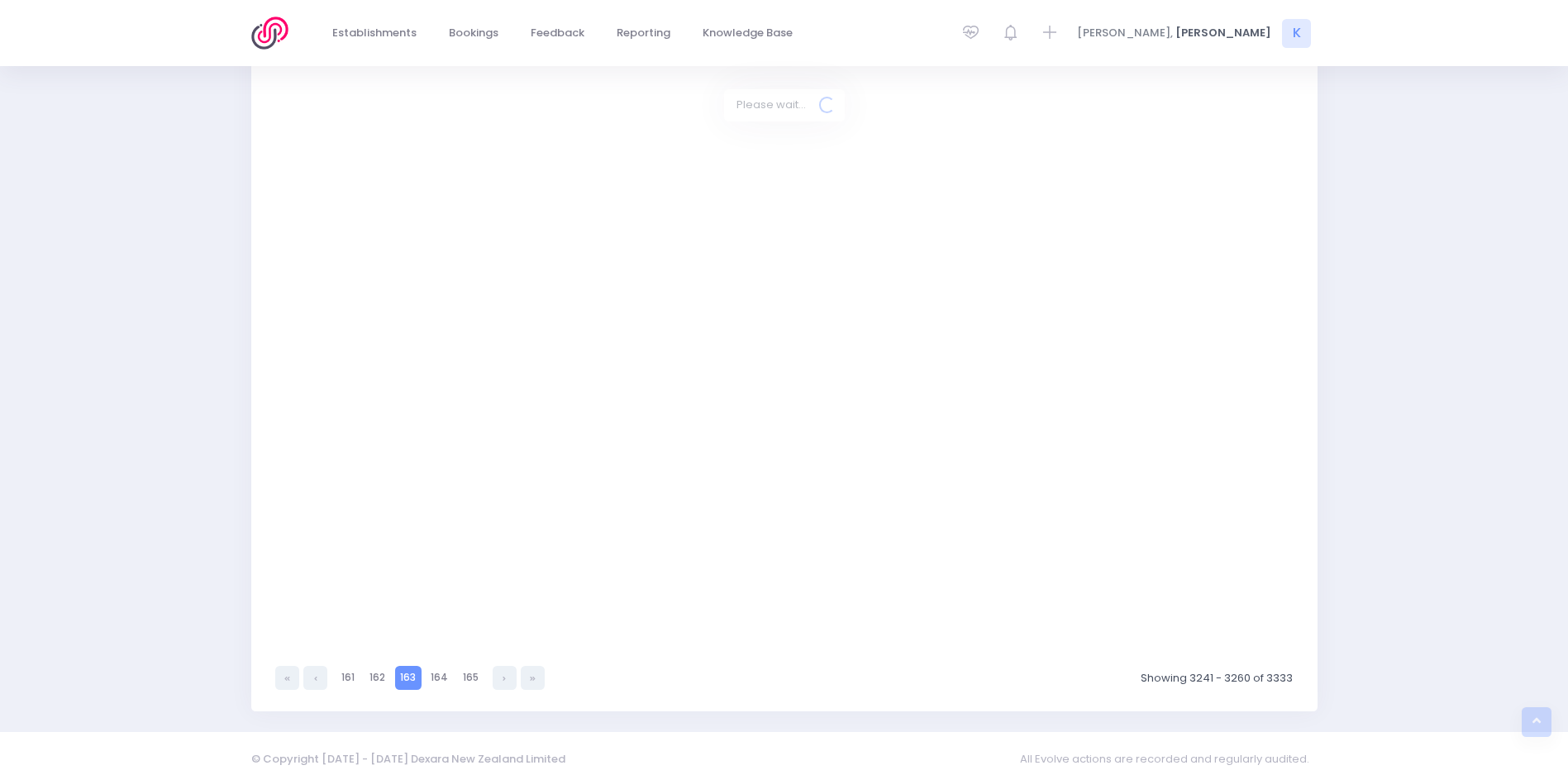
scroll to position [676, 0]
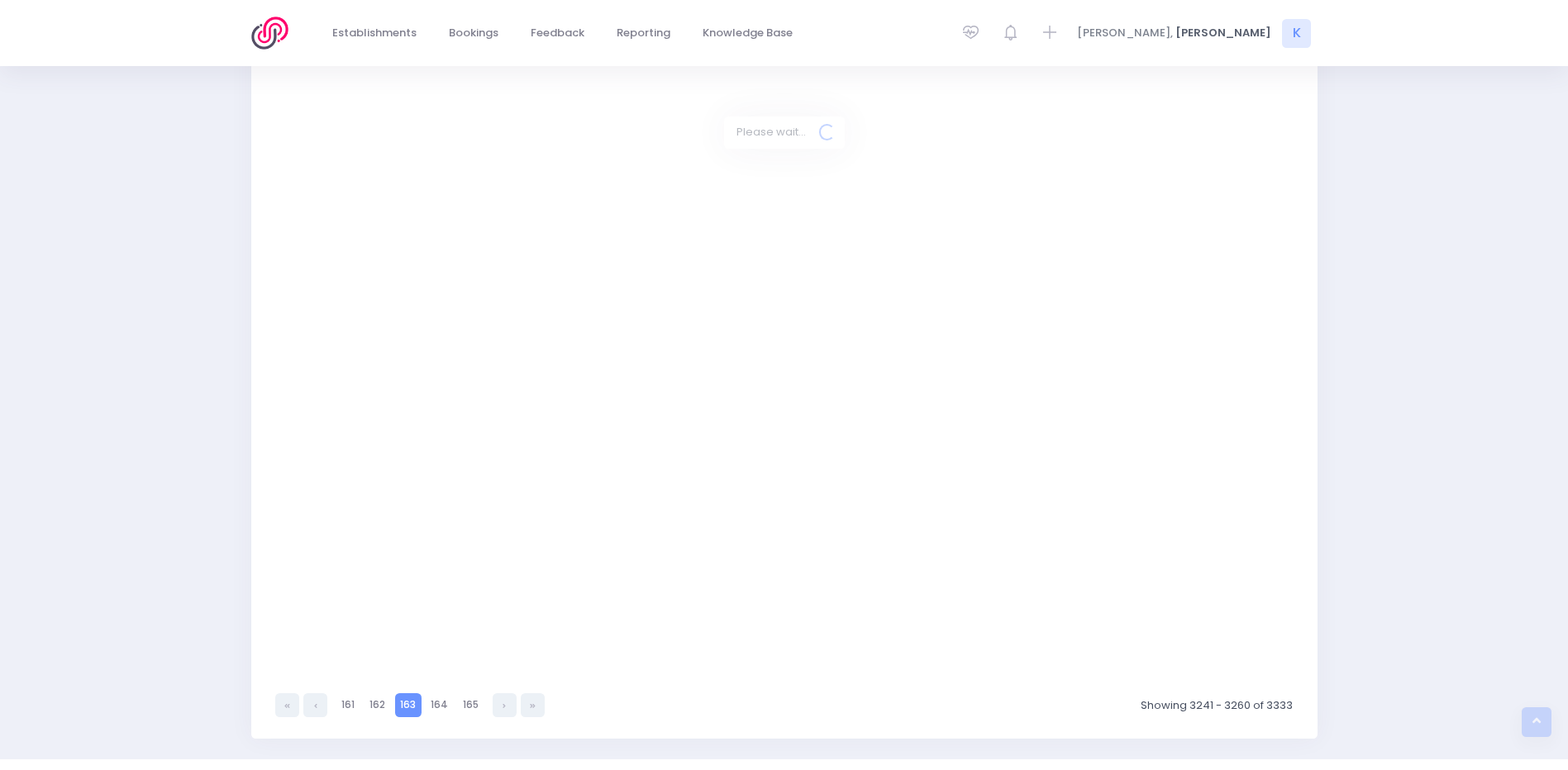
select select "20"
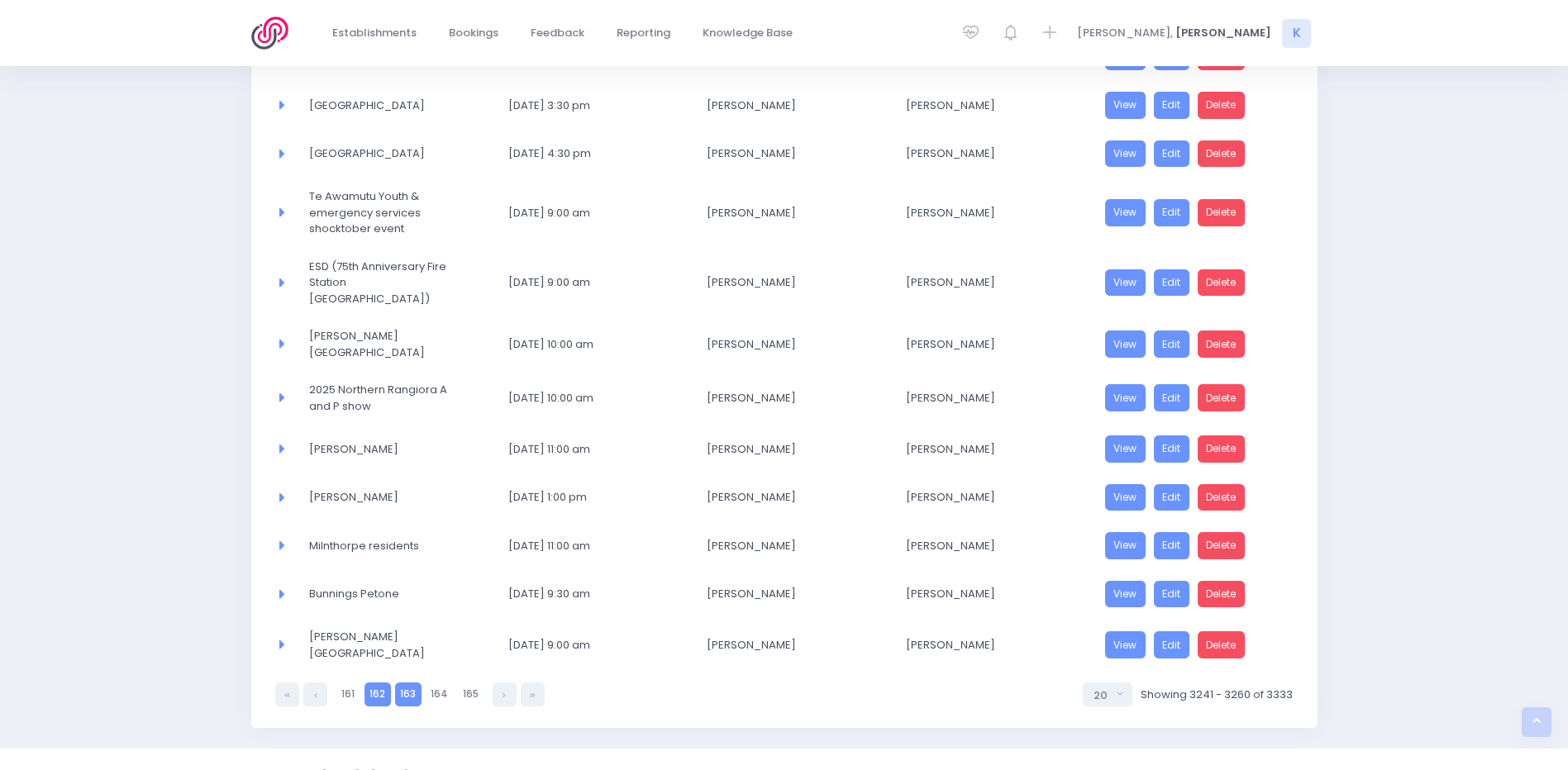
click at [374, 472] on link "162" at bounding box center [378, 694] width 27 height 24
select select "20"
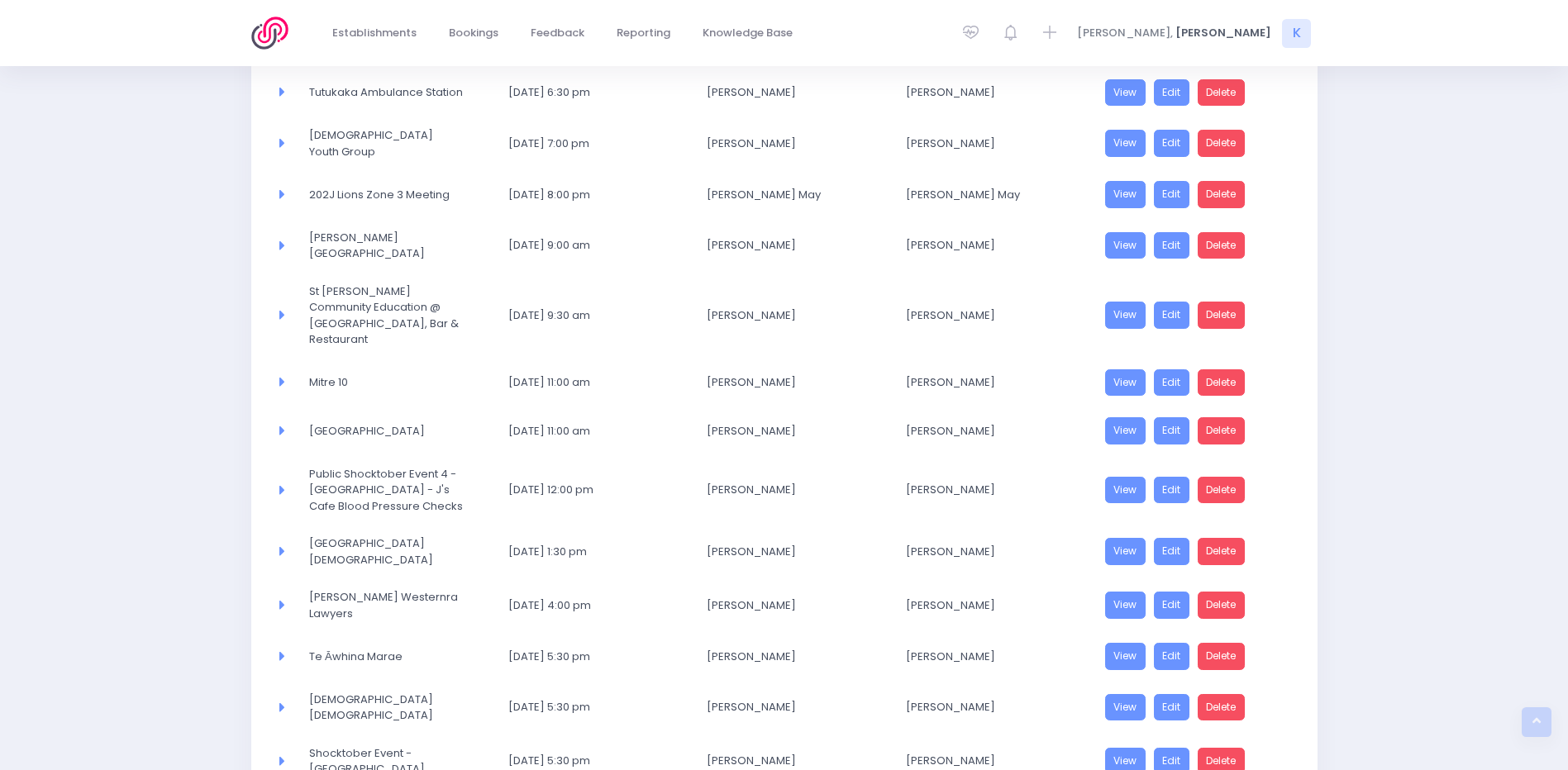
scroll to position [511, 0]
click at [1050, 472] on link "View" at bounding box center [1126, 606] width 42 height 28
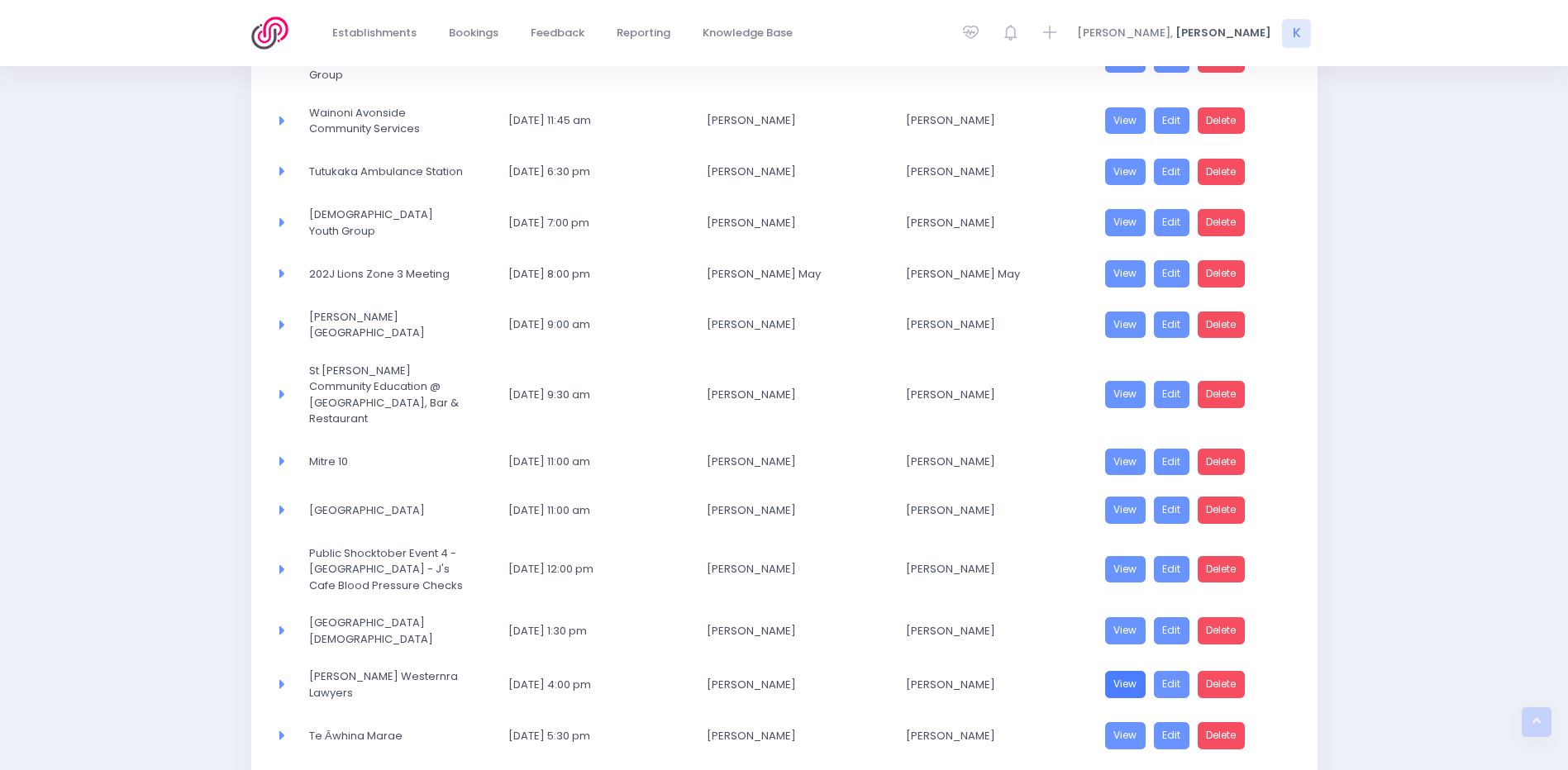
scroll to position [428, 0]
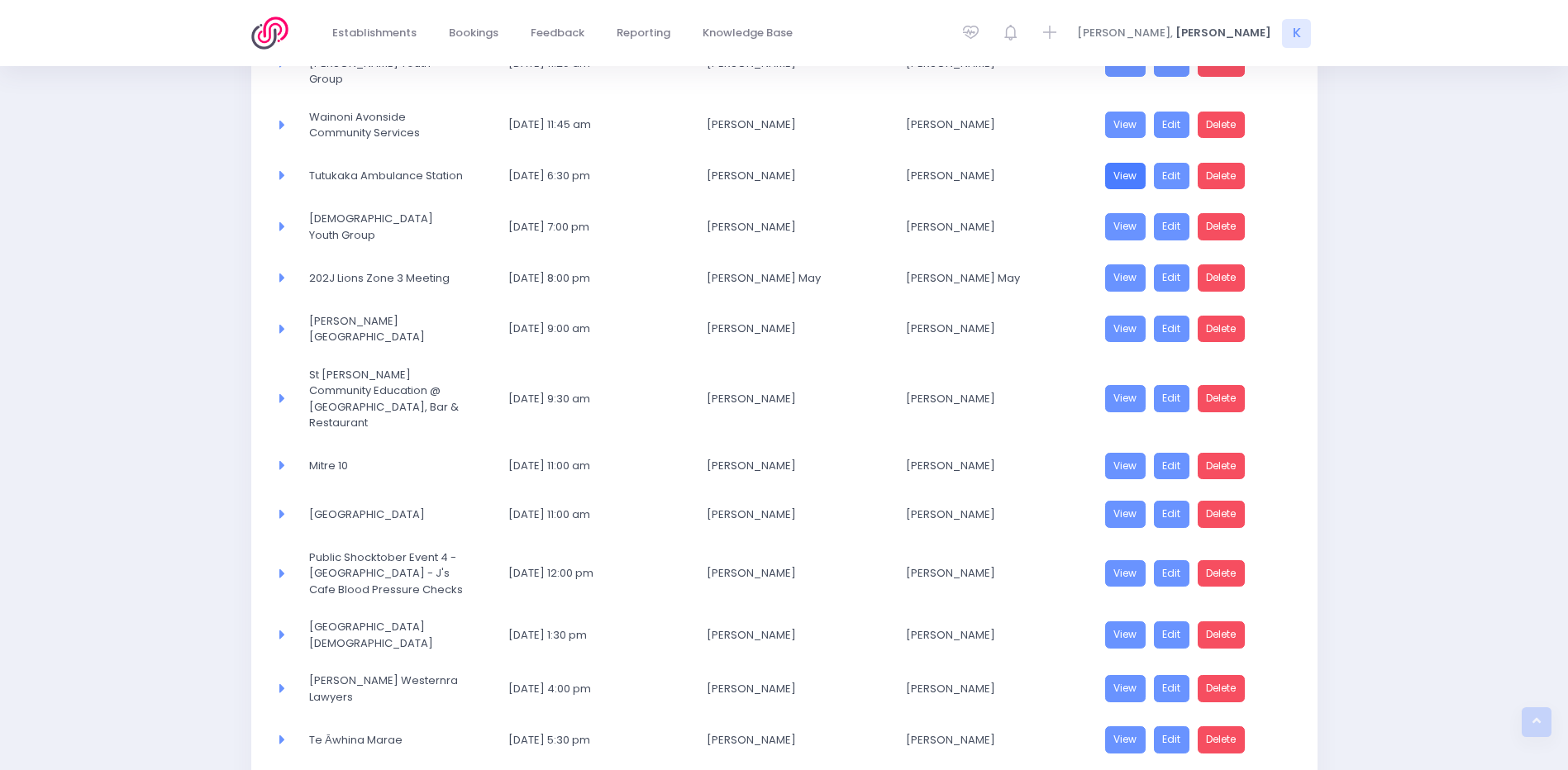
click at [1050, 163] on link "View" at bounding box center [1126, 177] width 42 height 28
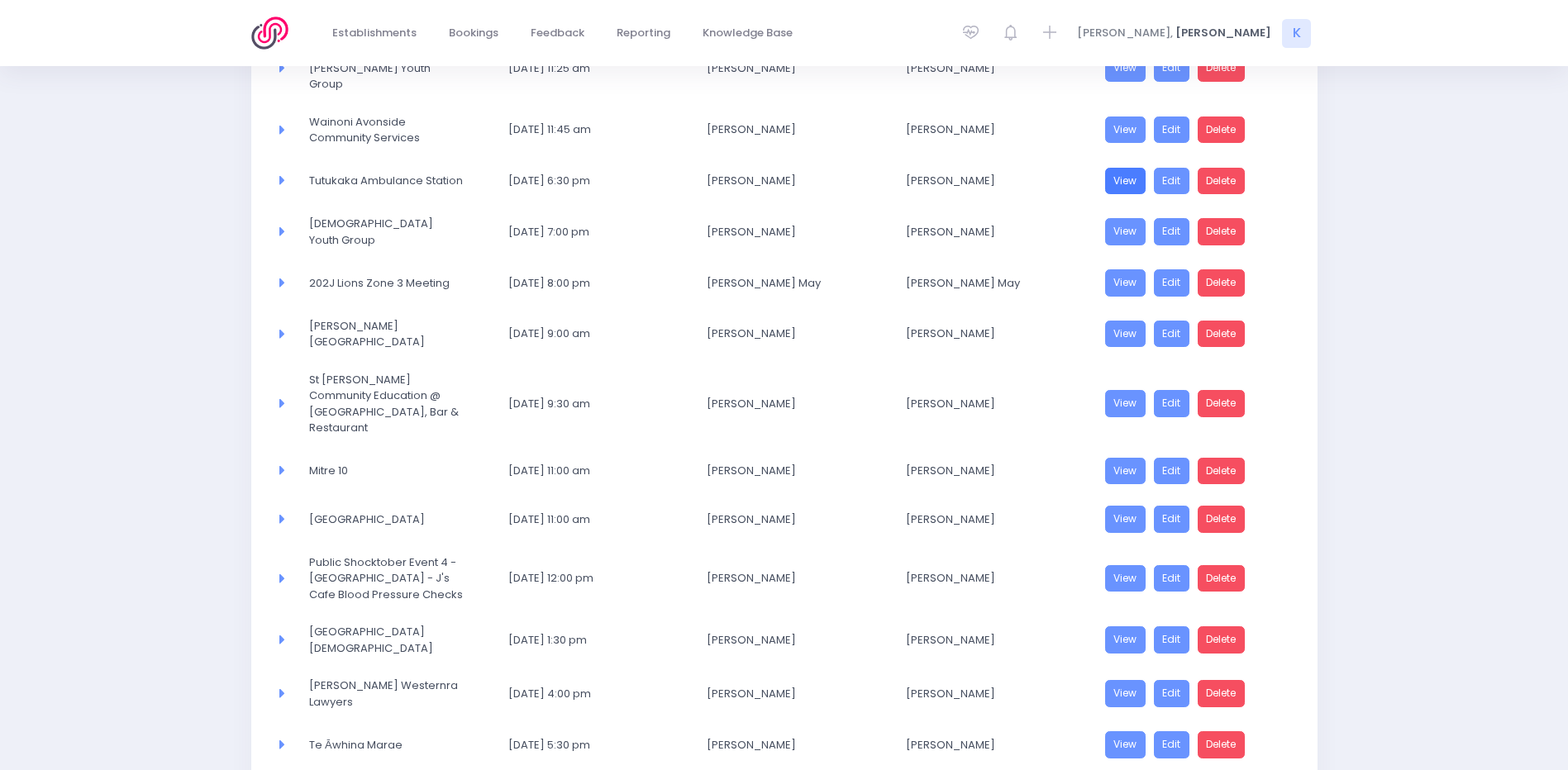
scroll to position [676, 0]
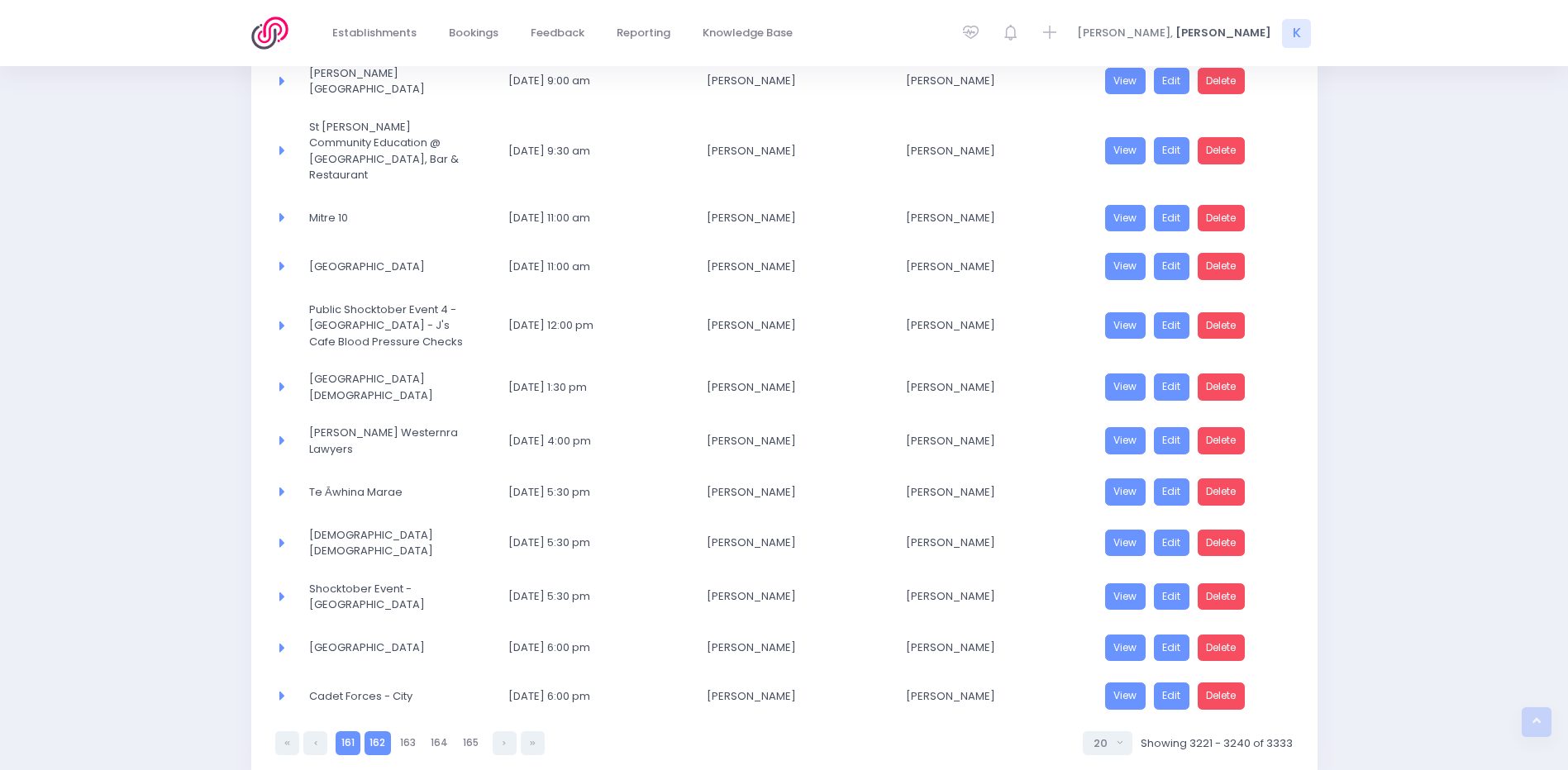
click at [354, 472] on link "161" at bounding box center [347, 742] width 24 height 24
select select "20"
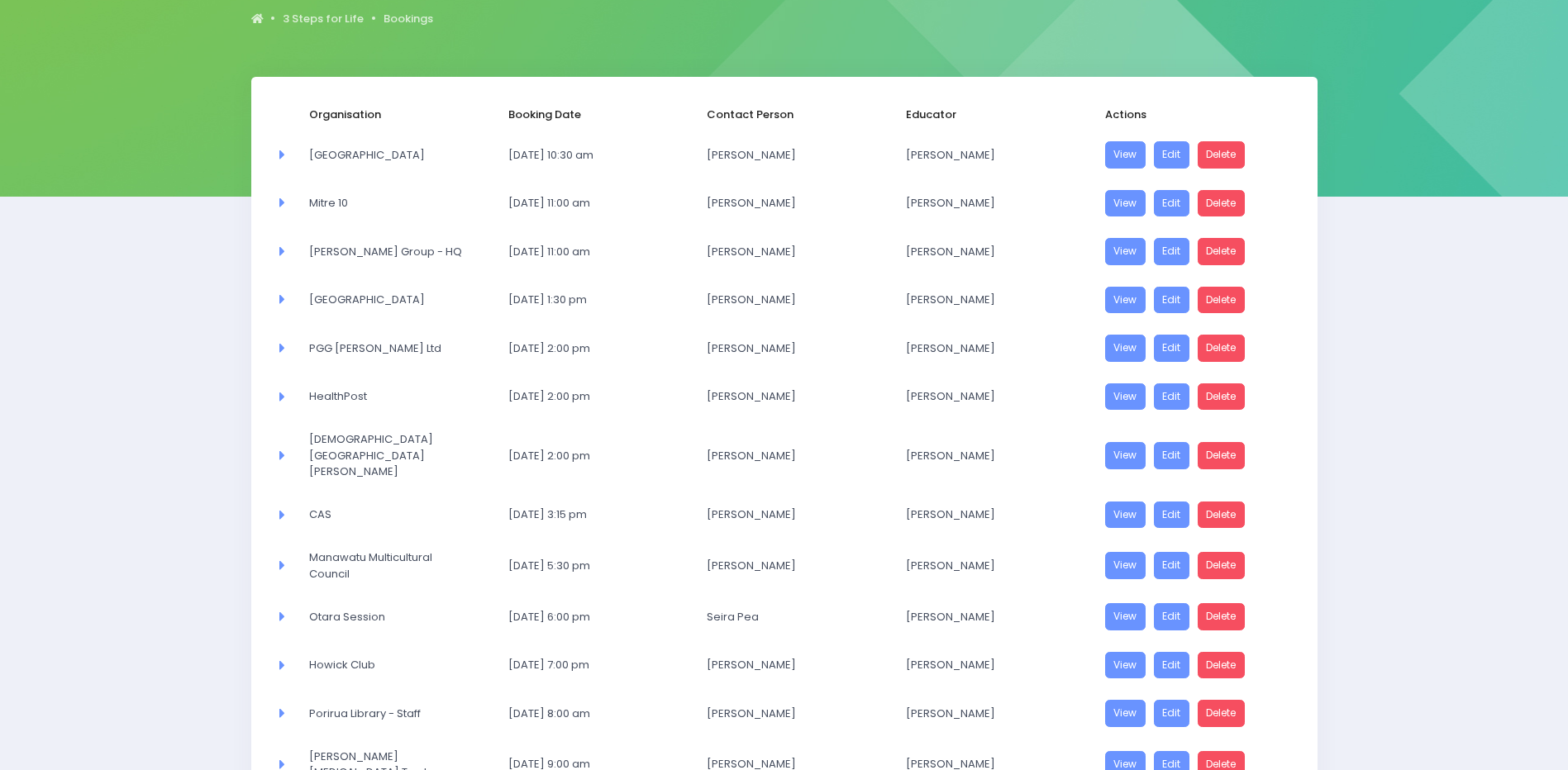
scroll to position [154, 0]
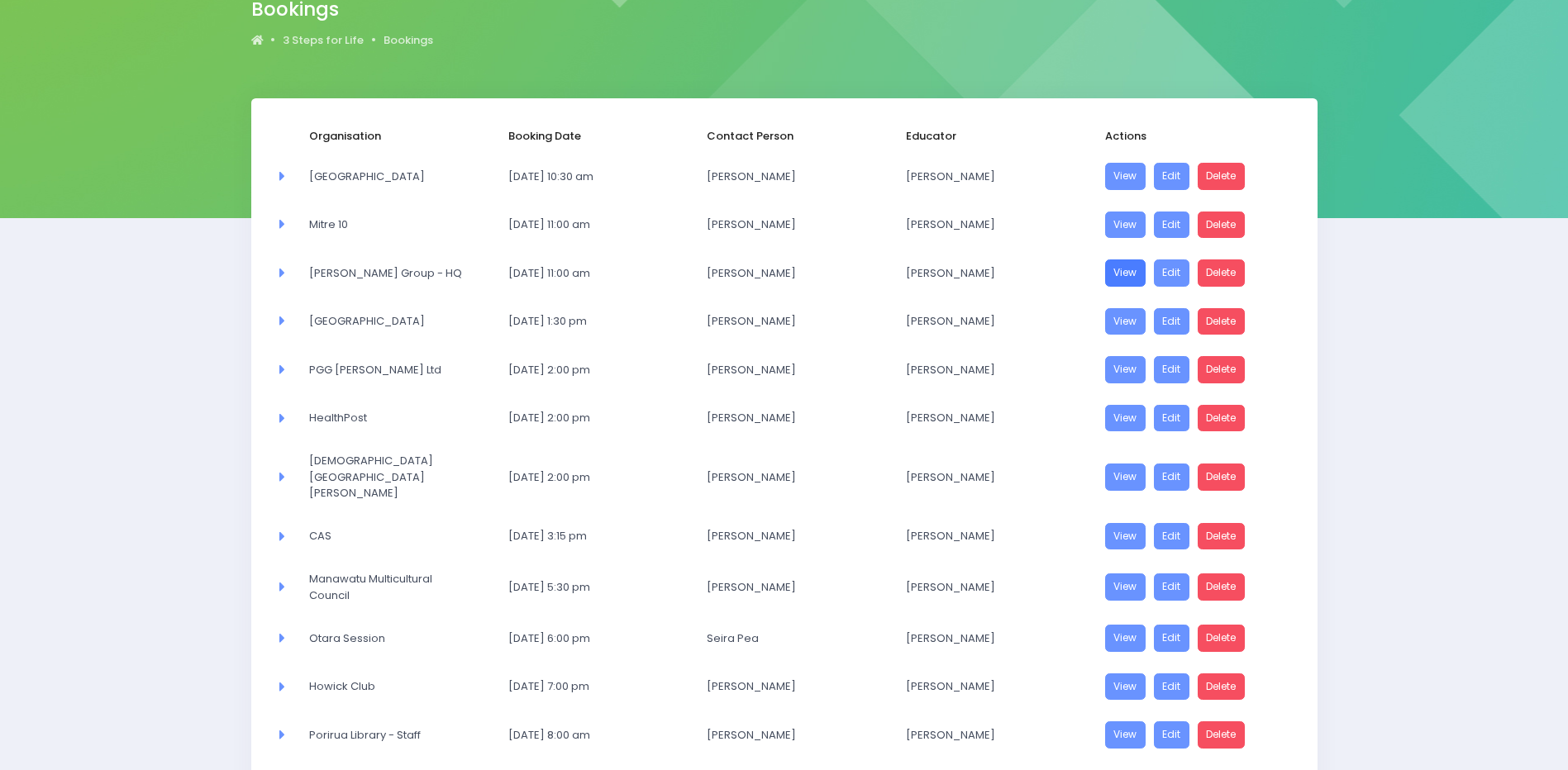
click at [1050, 278] on link "View" at bounding box center [1126, 272] width 42 height 28
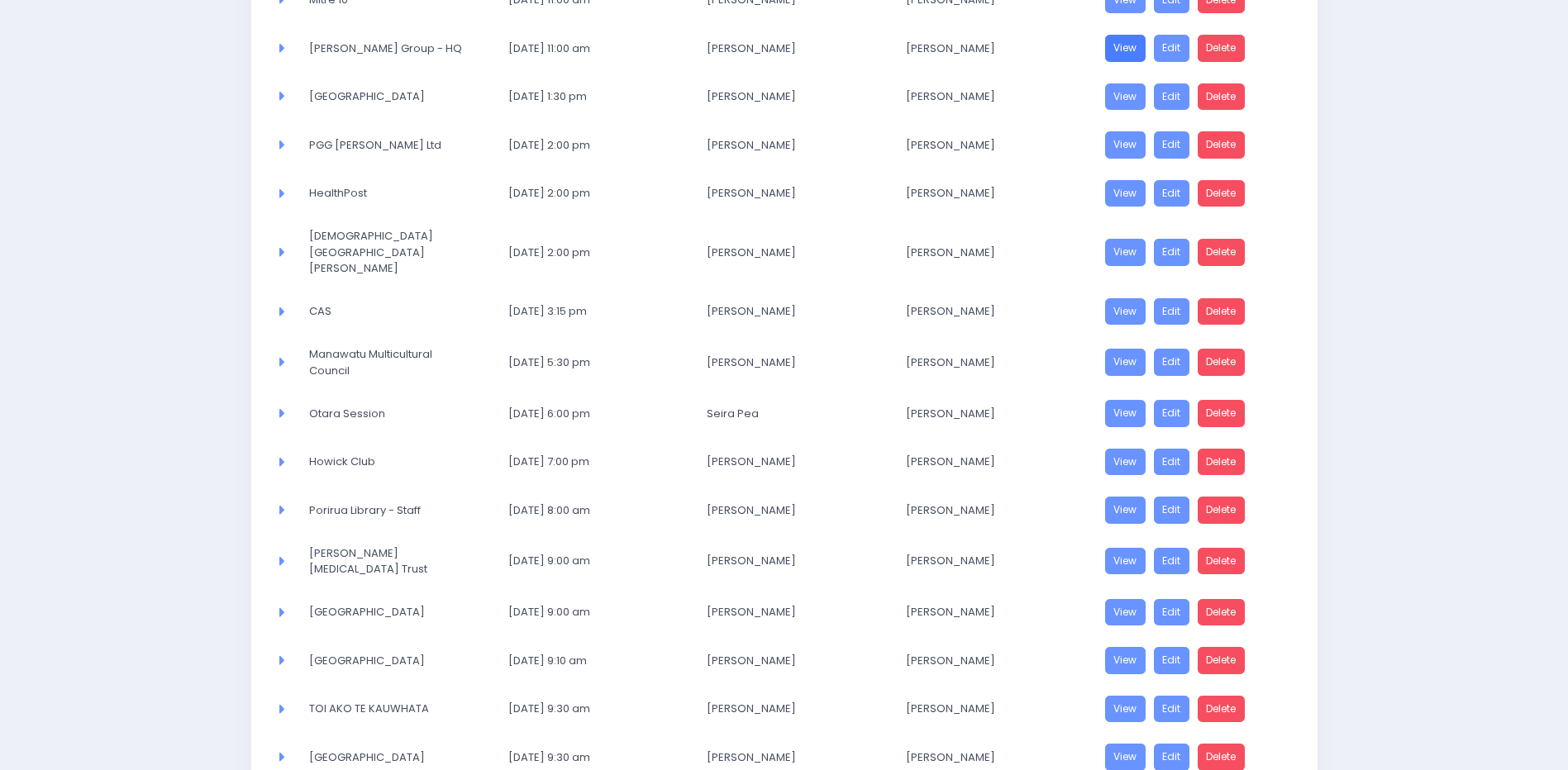
scroll to position [649, 0]
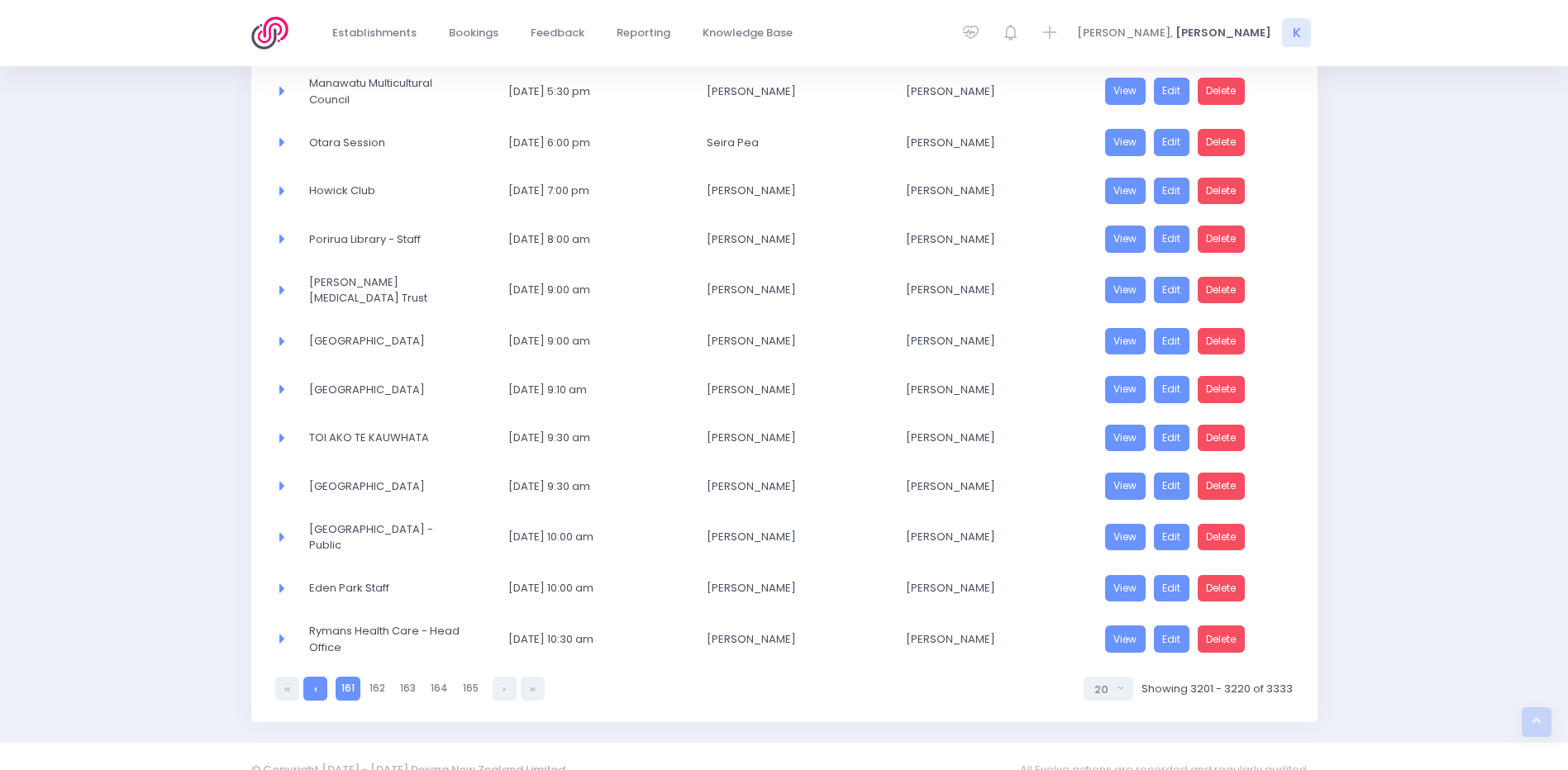
click at [323, 472] on link at bounding box center [315, 688] width 24 height 24
select select "20"
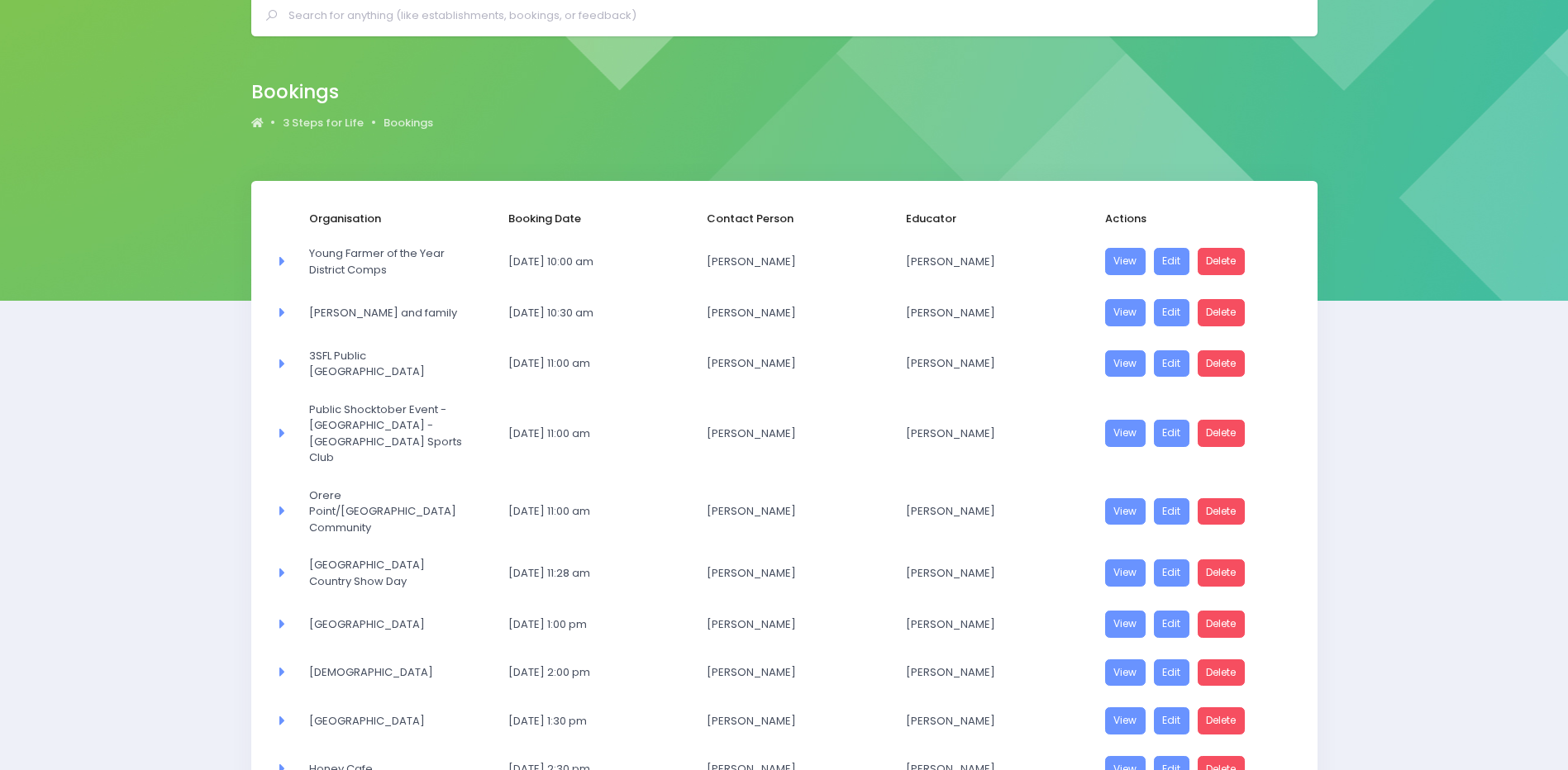
scroll to position [693, 0]
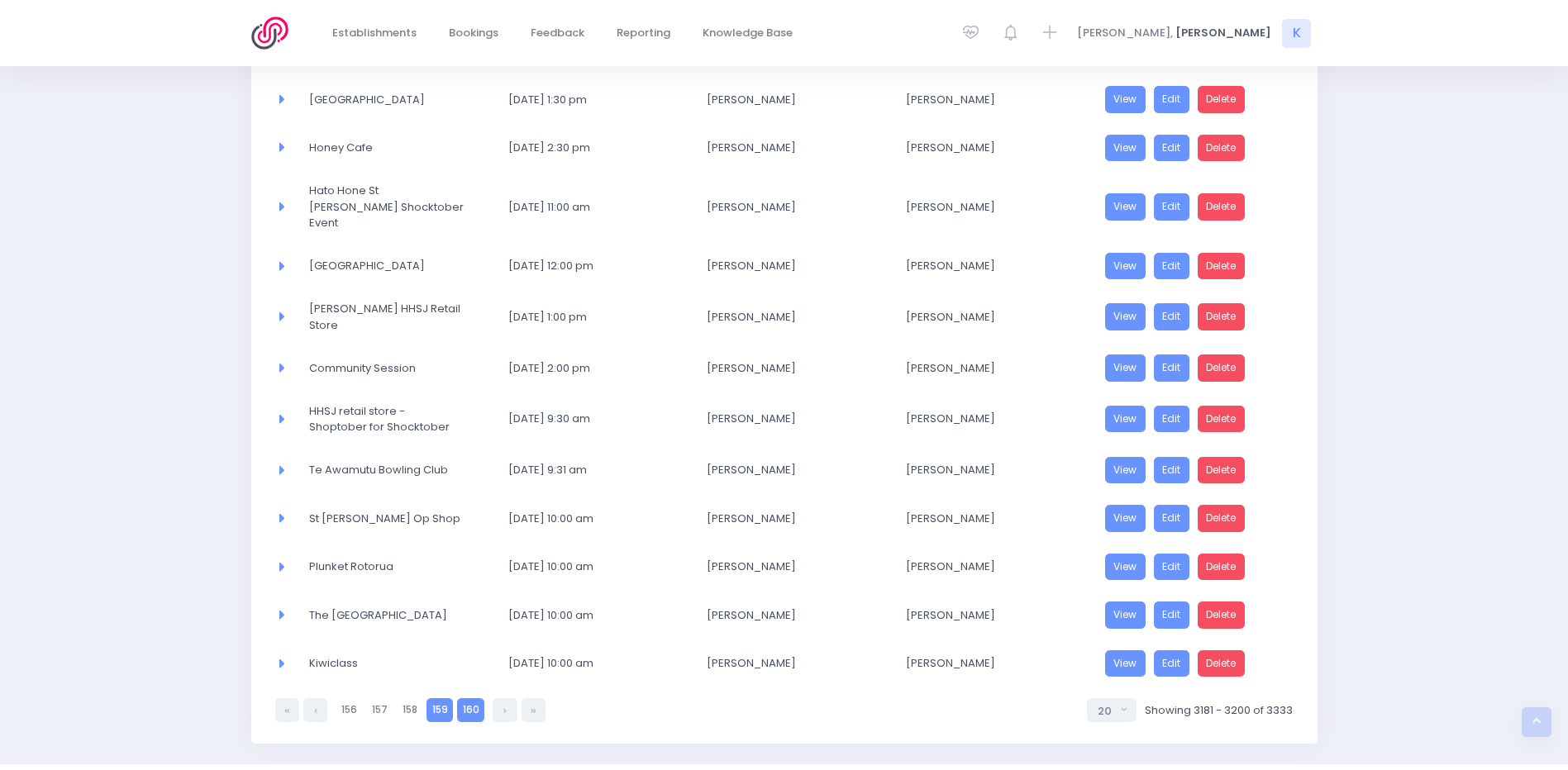
click at [443, 472] on link "159" at bounding box center [440, 710] width 27 height 24
select select "20"
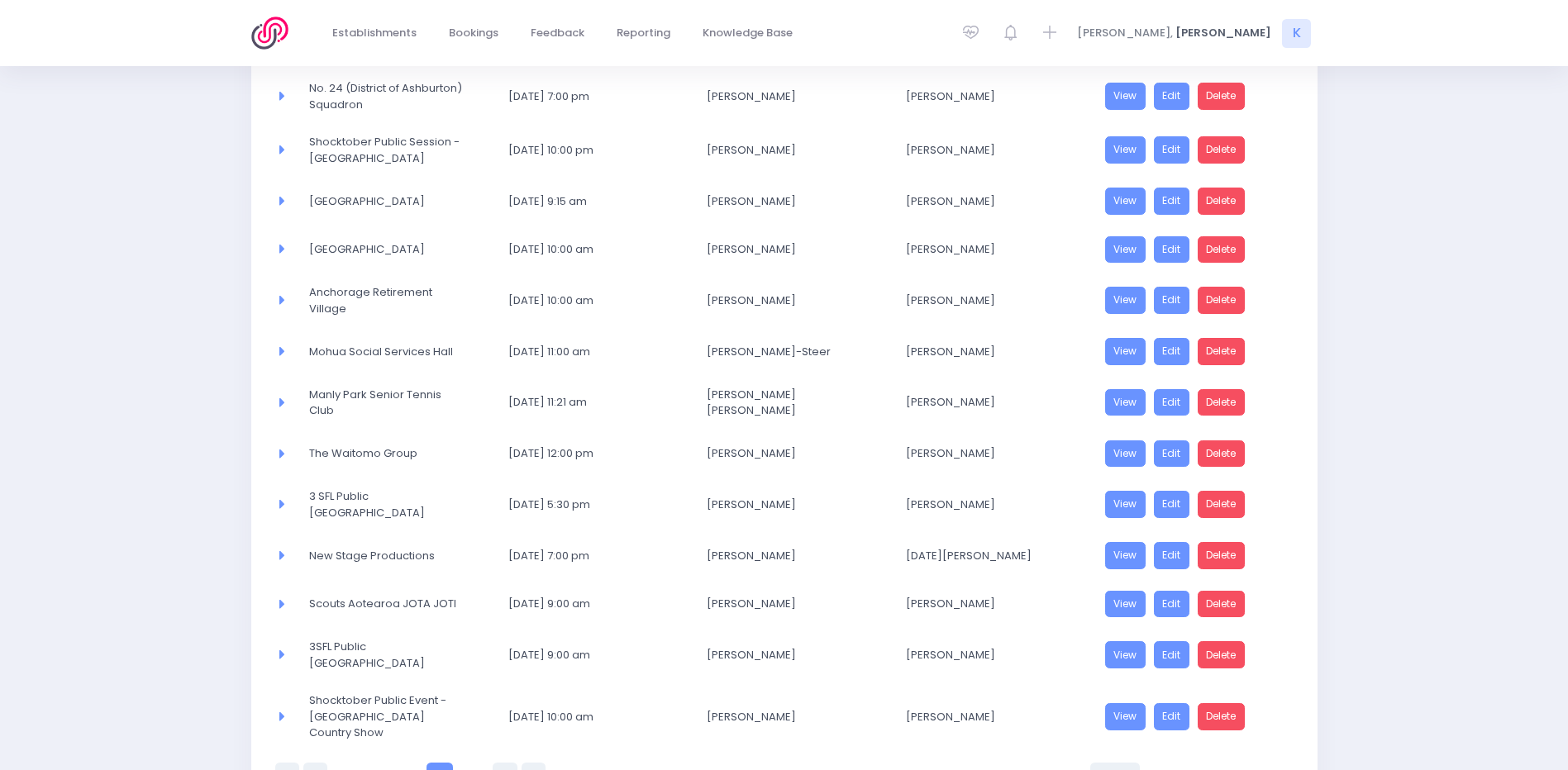
scroll to position [736, 0]
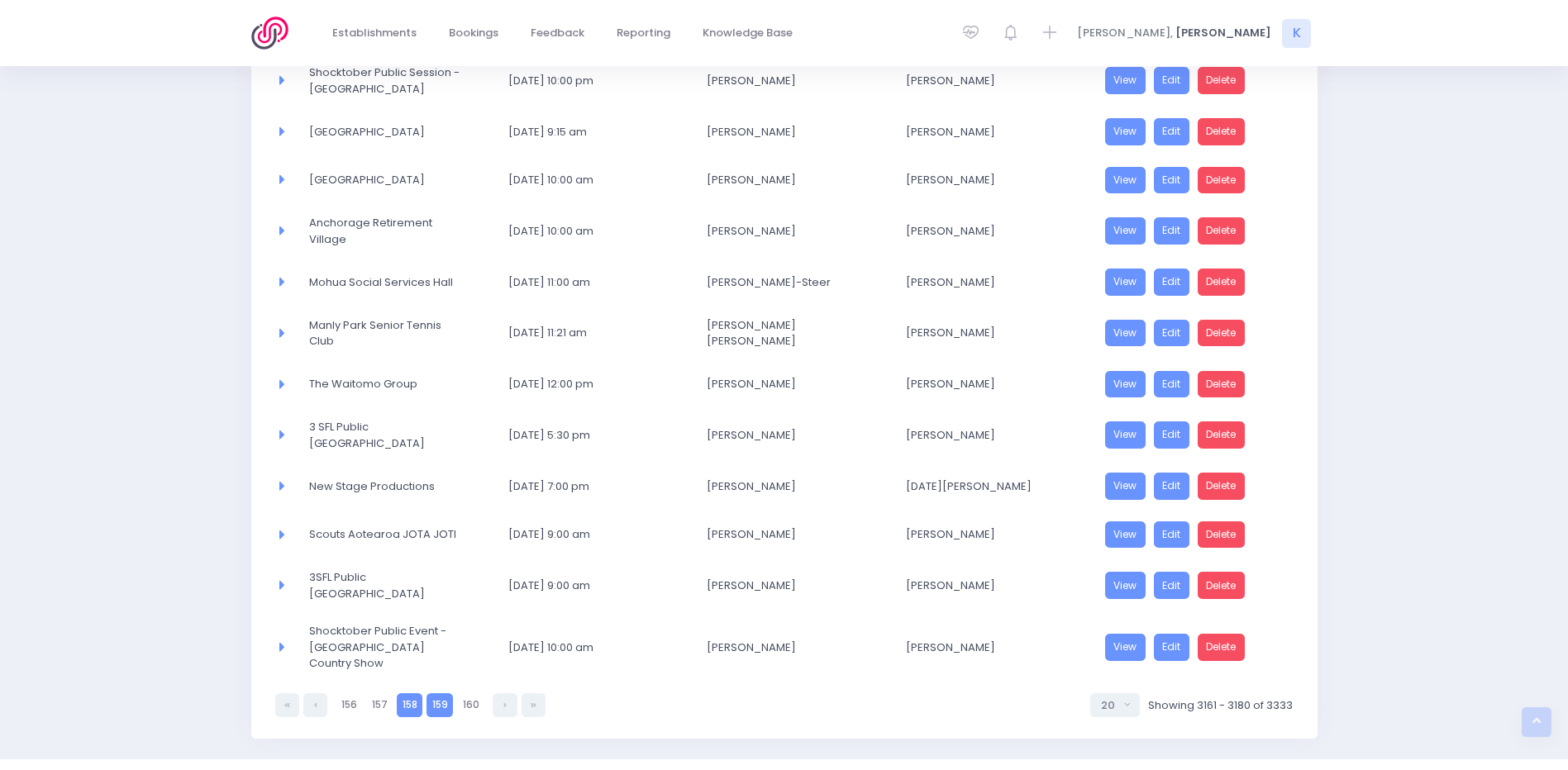
click at [407, 472] on link "158" at bounding box center [409, 704] width 26 height 24
select select "20"
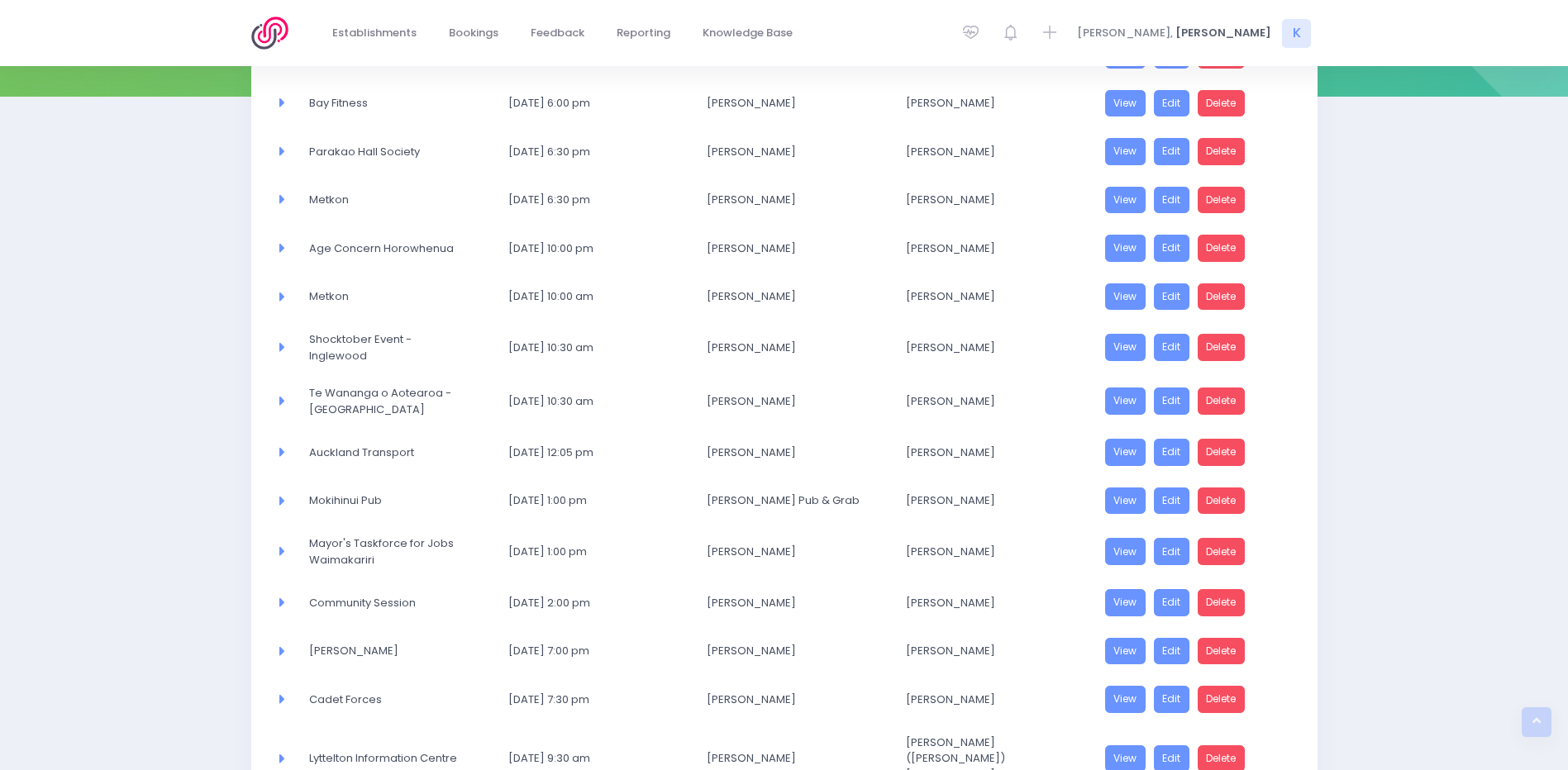
scroll to position [242, 0]
